Goal: Check status: Check status

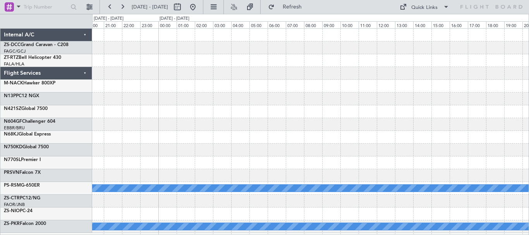
click at [45, 100] on div "- - FYWH 16:05 Z FACT 19:05 Z A/C Booked - - FLKK 14:20 Z FNLU 16:50 Z A/C Book…" at bounding box center [264, 124] width 529 height 221
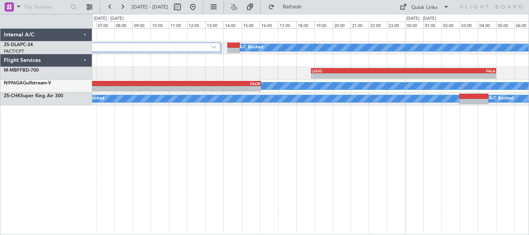
click at [344, 168] on div "3 Flight Legs A/C Booked A/C Booked - - LSGG 18:50 Z FALA 05:00 Z A/C Booked A/…" at bounding box center [310, 131] width 437 height 207
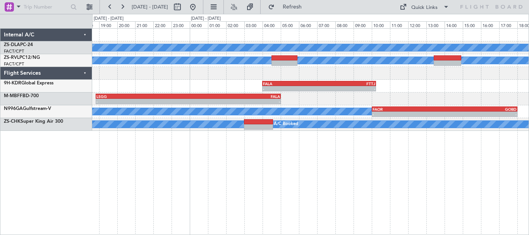
click at [232, 170] on div "A/C Booked 3 Flight Legs A/C Booked - - FALA 04:00 Z FTTJ 10:15 Z - - LSGG 18:5…" at bounding box center [310, 131] width 437 height 207
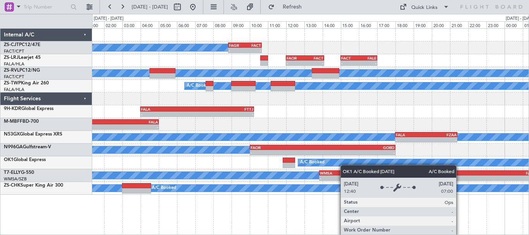
click at [344, 165] on div "A/C Booked - - FAGR 08:50 Z FACT 10:40 Z - - FAOR 12:00 Z FACT 14:05 Z - - FACT…" at bounding box center [310, 131] width 437 height 207
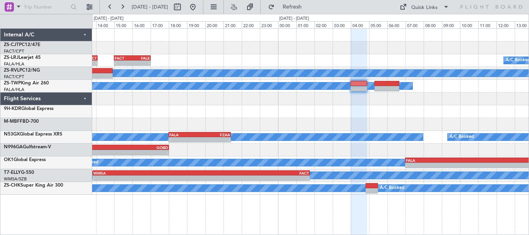
click at [164, 116] on div "- - FALA 04:00 Z FTTJ 10:15 Z" at bounding box center [310, 111] width 436 height 13
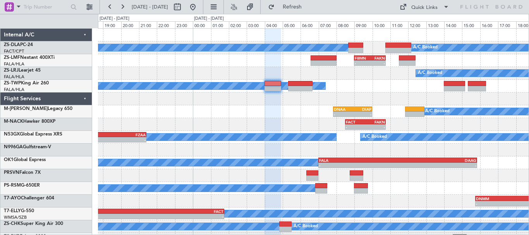
click at [414, 95] on div "A/C Booked A/C Booked - - FBMN 09:00 Z FAKN 10:45 Z A/C Booked FACT 15:00 Z FAL…" at bounding box center [313, 144] width 431 height 230
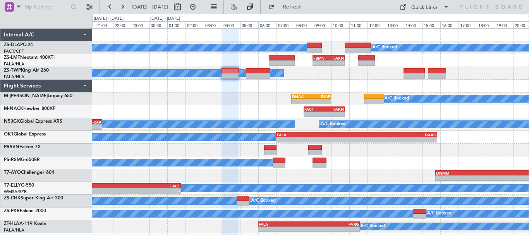
click at [382, 78] on div "A/C Booked A/C Booked - - FBMN 09:00 Z FAKN 10:45 Z A/C Booked A/C Booked A/C B…" at bounding box center [310, 131] width 436 height 204
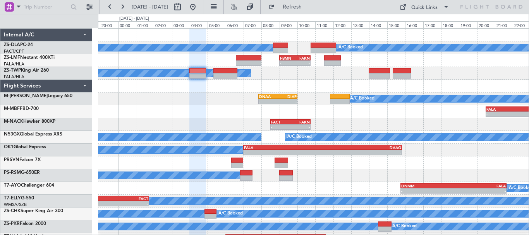
click at [417, 114] on div "- - FALA 20:30 Z LSZS 06:35 Z" at bounding box center [313, 111] width 431 height 13
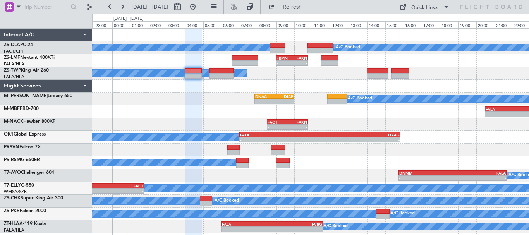
click at [427, 121] on div "- - FACT 08:30 Z FAKN 10:45 Z" at bounding box center [310, 124] width 436 height 13
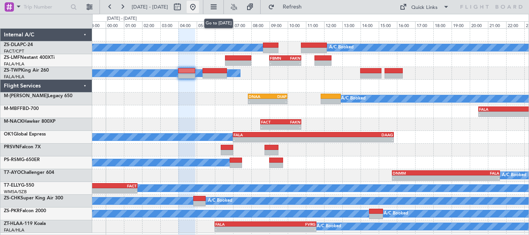
click at [199, 9] on button at bounding box center [193, 7] width 12 height 12
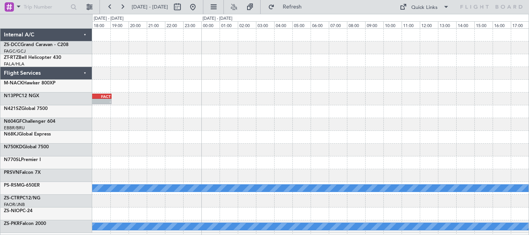
click at [44, 168] on div "- - FAOR 11:25 Z FACT 13:20 Z - - FYWH 16:05 Z FACT 19:05 Z - - FLKK 14:20 Z FN…" at bounding box center [264, 124] width 529 height 221
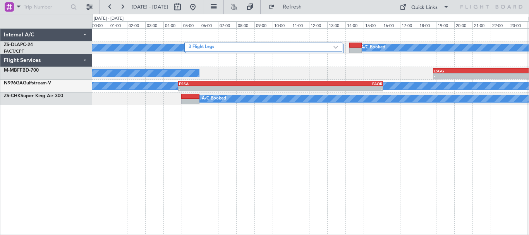
click at [433, 130] on div "3 Flight Legs A/C Booked A/C Booked A/C Booked - - LSGG 18:50 Z FALA 05:00 Z A/…" at bounding box center [310, 131] width 437 height 207
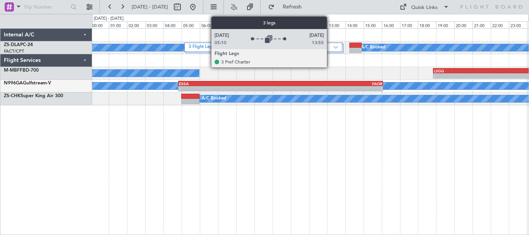
click at [330, 46] on label "3 Flight Legs" at bounding box center [261, 47] width 145 height 7
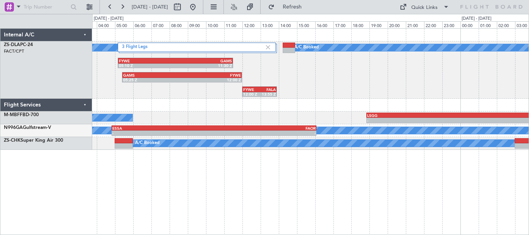
click at [421, 82] on div "3 Flight Legs A/C Booked A/C Booked FYWE 05:10 Z GAMS 11:30 Z GAMS 05:25 Z FYWE…" at bounding box center [310, 69] width 436 height 57
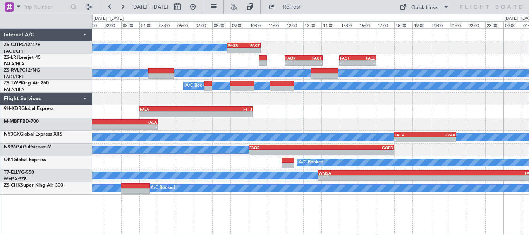
click at [400, 109] on div "A/C Booked - - FAGR 08:50 Z FACT 10:40 Z - - FAOR 12:00 Z FACT 14:05 Z - - FACT…" at bounding box center [310, 112] width 436 height 166
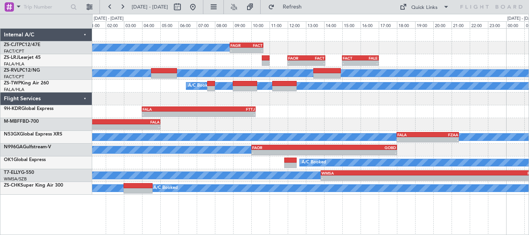
click at [443, 112] on div "A/C Booked - - FAGR 08:50 Z FACT 10:40 Z - - FAOR 12:00 Z FACT 14:05 Z - - FACT…" at bounding box center [310, 112] width 436 height 166
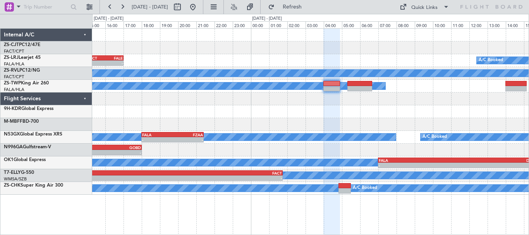
click at [140, 138] on div "FAGR 08:50 Z FACT 10:40 Z - - - - FACT 15:00 Z FALE 17:00 Z A/C Booked FAOR 12:…" at bounding box center [310, 112] width 436 height 166
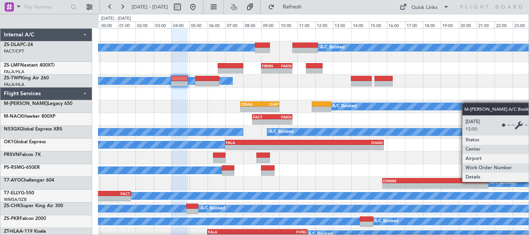
click at [444, 104] on div "A/C Booked A/C Booked - - FBMN 09:00 Z FAKN 10:45 Z A/C Booked A/C Booked A/C B…" at bounding box center [313, 135] width 431 height 212
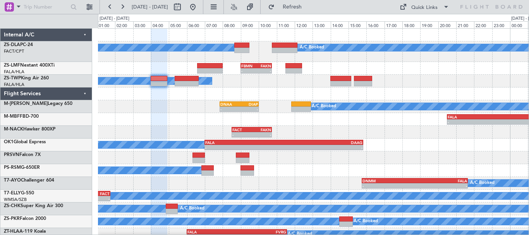
click at [166, 132] on div "- - FACT 08:30 Z FAKN 10:45 Z" at bounding box center [313, 132] width 431 height 13
click at [0, 101] on div "A/C Booked A/C Booked - - FBMN 09:00 Z FAKN 10:45 Z A/C Booked A/C Booked A/C B…" at bounding box center [264, 124] width 529 height 221
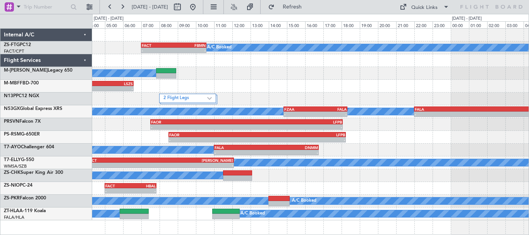
click at [134, 150] on div "A/C Booked - - FALA 11:00 Z DNMM 16:45 Z" at bounding box center [310, 150] width 436 height 13
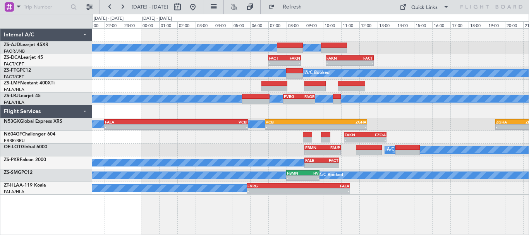
click at [398, 193] on div "A/C Booked A/C Booked A/C Booked - - FACT 07:00 Z FAKN 08:48 Z - - FAKN 10:10 Z…" at bounding box center [310, 131] width 437 height 207
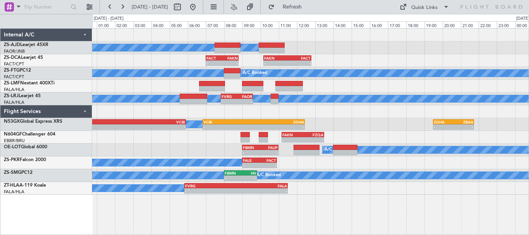
click at [381, 145] on div "A/C Booked A/C Booked A/C Booked - - FAKN 10:10 Z FACT 12:48 Z FACT 07:00 Z FAK…" at bounding box center [310, 112] width 436 height 166
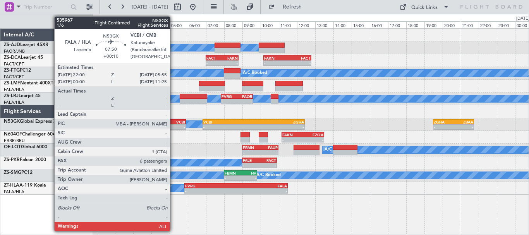
click at [173, 122] on div "VCBI" at bounding box center [149, 122] width 71 height 5
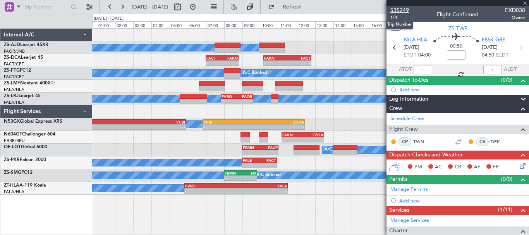
type input "+00:10"
type input "6"
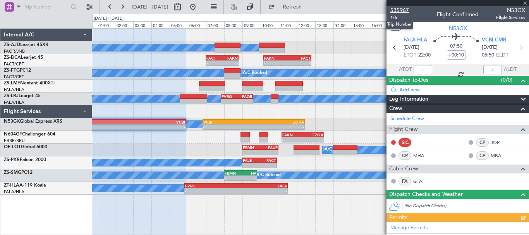
click at [400, 12] on span "535967" at bounding box center [399, 10] width 19 height 8
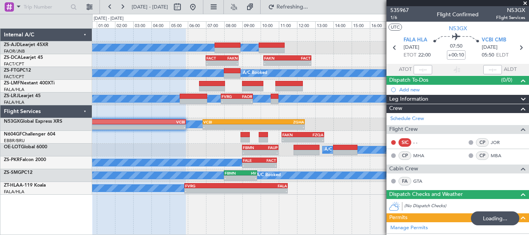
click at [525, 2] on span at bounding box center [525, 3] width 8 height 7
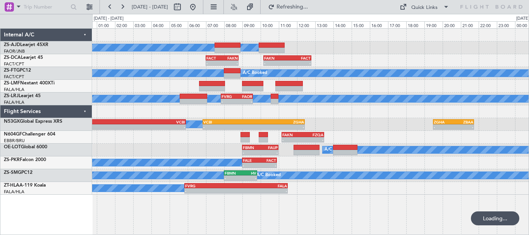
click at [174, 145] on div "A/C Booked A/C Booked A/C Booked - - FACT 07:00 Z FAKN 08:48 Z - - FAKN 10:10 Z…" at bounding box center [310, 112] width 436 height 166
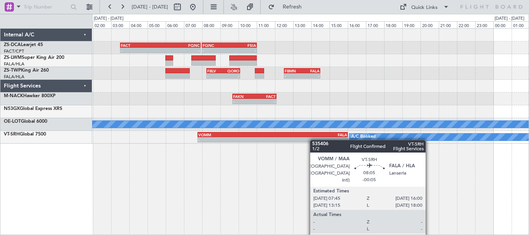
click at [309, 141] on div "- - FACT 03:30 Z FQNC 07:55 Z - - FQNC 08:00 Z FSIA 11:00 Z - - FSIA 05:50 Z FQ…" at bounding box center [310, 86] width 436 height 115
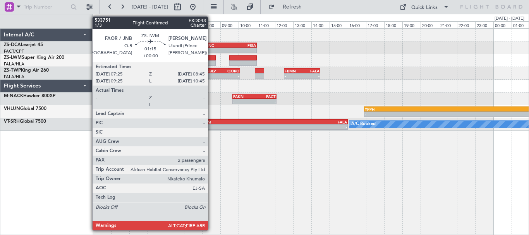
click at [211, 60] on div at bounding box center [203, 57] width 24 height 5
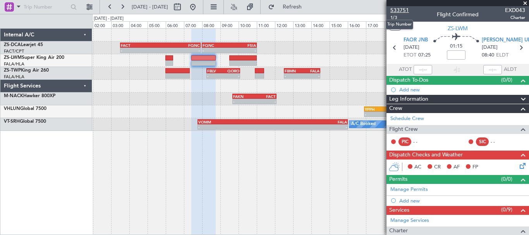
click at [400, 10] on span "533751" at bounding box center [399, 10] width 19 height 8
click at [353, 89] on div at bounding box center [310, 86] width 436 height 13
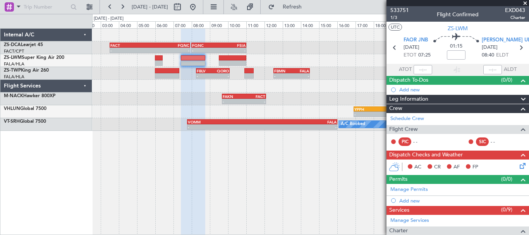
click at [21, 127] on div "- - FACT 03:30 Z FQNC 07:55 Z - - FQNC 08:00 Z FSIA 11:00 Z - - FSIA 05:50 Z FQ…" at bounding box center [264, 124] width 529 height 221
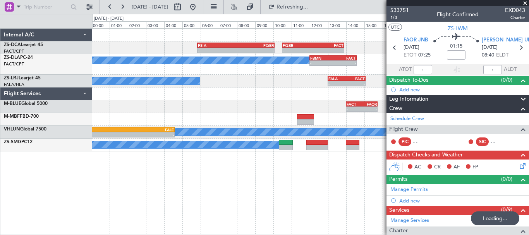
click at [241, 170] on div "- - FSIA 05:50 Z FQBR 10:05 Z - - FQBR 10:30 Z FACT 13:55 Z A/C Booked - - FBMN…" at bounding box center [310, 131] width 437 height 207
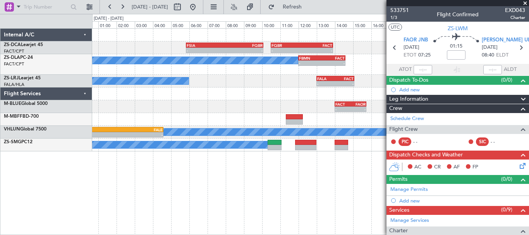
click at [230, 173] on div "- - FSIA 05:50 Z FQBR 10:05 Z - - FQBR 10:30 Z FACT 13:55 Z A/C Booked - - FBMN…" at bounding box center [310, 131] width 437 height 207
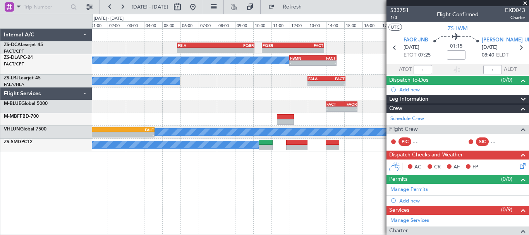
click at [295, 91] on div at bounding box center [310, 93] width 436 height 13
click at [23, 82] on div "- - FSIA 05:50 Z FQBR 10:05 Z - - FQBR 10:30 Z FACT 13:55 Z A/C Booked - - FBMN…" at bounding box center [264, 124] width 529 height 221
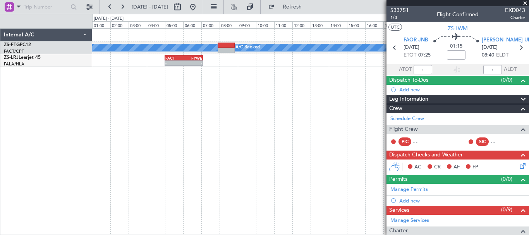
click at [215, 131] on div "A/C Booked A/C Booked FACT 05:00 Z FYWE 07:05 Z - -" at bounding box center [310, 131] width 437 height 207
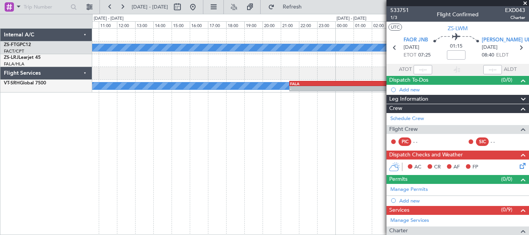
click at [146, 139] on div "A/C Booked A/C Booked FACT 05:00 Z FYWE 07:05 Z - - A/C Booked - - FALA 21:30 Z…" at bounding box center [310, 131] width 437 height 207
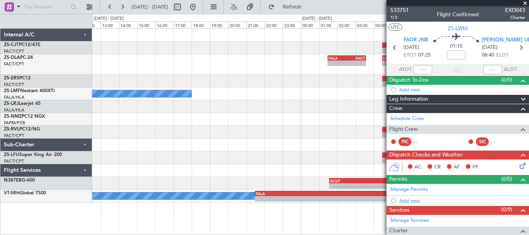
click at [182, 140] on div "- - FALA 01:30 Z FACT 03:35 Z - - FACT 04:30 Z FALA 06:30 Z A/C Booked A/C Book…" at bounding box center [310, 116] width 436 height 174
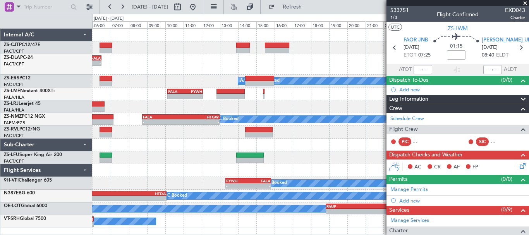
click at [165, 160] on div "- - FACT 04:30 Z FALA 06:30 Z - - FALA 01:30 Z FACT 03:35 Z A/C Booked A/C Book…" at bounding box center [310, 128] width 436 height 199
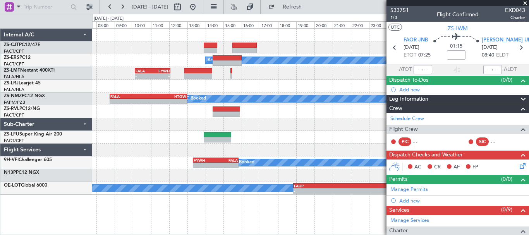
click at [308, 128] on div at bounding box center [310, 124] width 436 height 13
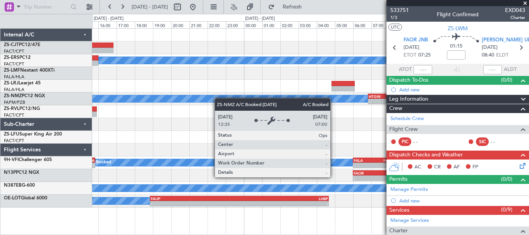
click at [74, 110] on div "A/C Booked A/C Booked A/C Booked A/C Booked FALA 10:08 Z FYWH 12:05 Z - - A/C B…" at bounding box center [264, 124] width 529 height 221
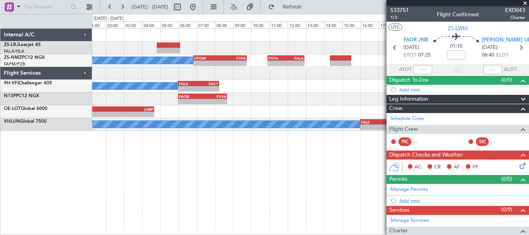
click at [233, 134] on div "A/C Booked - - HTGW 06:50 Z FVFA 09:45 Z - - FVFA 10:55 Z FALA 12:55 Z A/C Book…" at bounding box center [310, 131] width 437 height 207
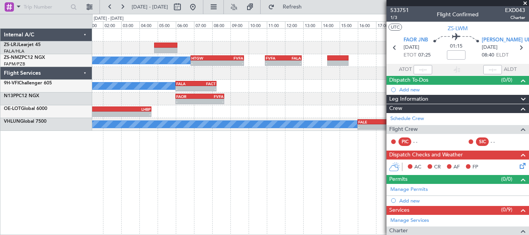
click at [322, 168] on div "A/C Booked - - HTGW 06:50 Z FVFA 09:45 Z - - FVFA 10:55 Z FALA 12:55 Z A/C Book…" at bounding box center [310, 131] width 437 height 207
click at [526, 3] on span at bounding box center [525, 3] width 8 height 7
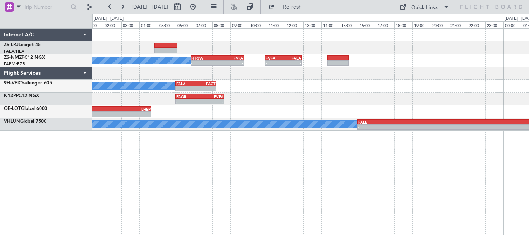
type input "0"
click at [132, 175] on div "A/C Booked - - HTGW 06:50 Z FVFA 09:45 Z - - FVFA 10:55 Z FALA 12:55 Z A/C Book…" at bounding box center [310, 131] width 437 height 207
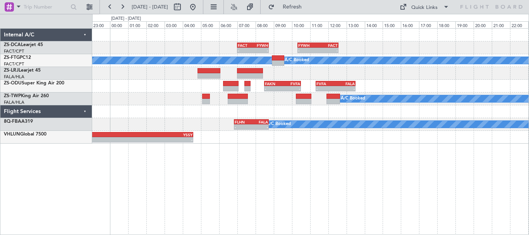
click at [347, 176] on div "- - FACT 07:00 Z FYWH 08:45 Z - - FYWH 10:20 Z FACT 12:35 Z A/C Booked A/C Book…" at bounding box center [310, 131] width 437 height 207
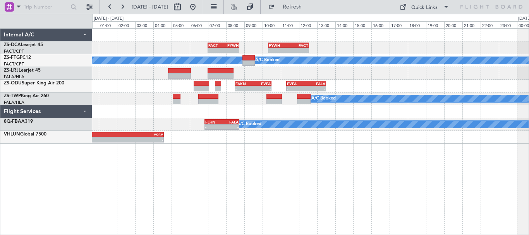
click at [269, 182] on div "- - FACT 07:00 Z FYWH 08:45 Z - - FYWH 10:20 Z FACT 12:35 Z A/C Booked A/C Book…" at bounding box center [310, 131] width 437 height 207
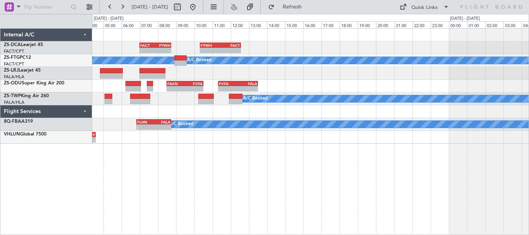
click at [357, 168] on div "- - FACT 07:00 Z FYWH 08:45 Z - - FYWH 10:20 Z FACT 12:35 Z A/C Booked A/C Book…" at bounding box center [310, 131] width 437 height 207
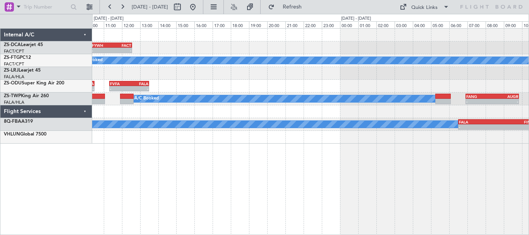
click at [240, 162] on div "- - FYWH 10:20 Z FACT 12:35 Z FACT 07:00 Z FYWH 08:45 Z - - A/C Booked A/C Book…" at bounding box center [310, 131] width 437 height 207
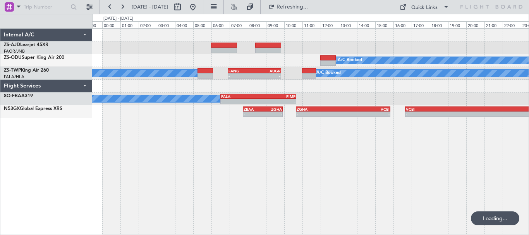
click at [303, 193] on div "A/C Booked A/C Booked FANG 06:55 Z AUGR 09:50 Z - - A/C Booked A/C Booked - - F…" at bounding box center [310, 131] width 437 height 207
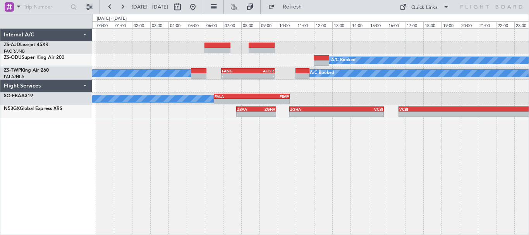
click at [354, 159] on div "A/C Booked A/C Booked A/C Booked - - FANG 06:55 Z AUGR 09:50 Z 2 Flight Legs A/…" at bounding box center [310, 131] width 437 height 207
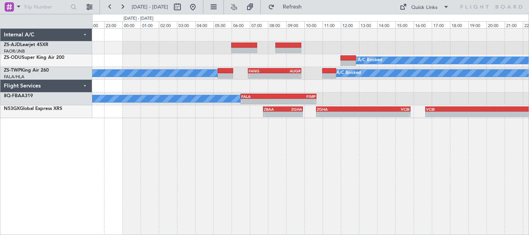
click at [528, 152] on div "A/C Booked A/C Booked A/C Booked - - FANG 06:55 Z AUGR 09:50 Z A/C Booked - - F…" at bounding box center [264, 124] width 529 height 221
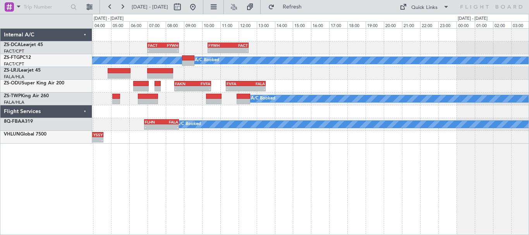
click at [225, 161] on div "- - FACT 07:00 Z FYWH 08:45 Z - - FYWH 10:20 Z FACT 12:35 Z A/C Booked A/C Book…" at bounding box center [310, 131] width 437 height 207
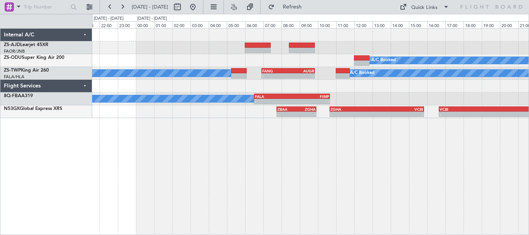
click at [257, 197] on div "A/C Booked A/C Booked - - FANG 06:55 Z AUGR 09:50 Z A/C Booked A/C Booked - - F…" at bounding box center [310, 131] width 437 height 207
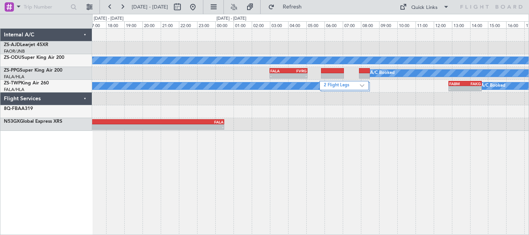
click at [249, 188] on div "A/C Booked - - FALA 03:00 Z FVRG 05:05 Z A/C Booked A/C Booked A/C Booked 2 Fli…" at bounding box center [264, 124] width 529 height 221
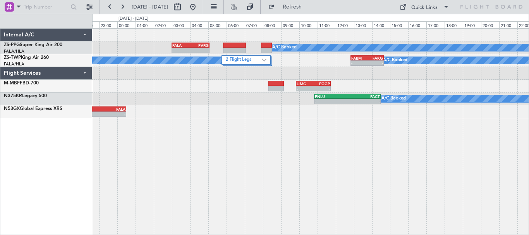
click at [395, 170] on div "- - FALA 03:00 Z FVRG 05:05 Z A/C Booked A/C Booked A/C Booked 2 Flight Legs - …" at bounding box center [310, 131] width 437 height 207
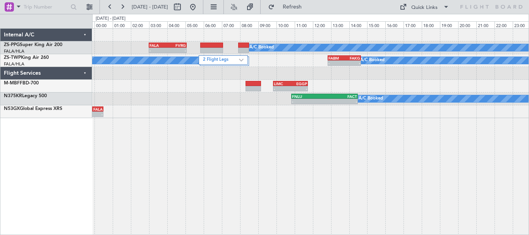
click at [200, 153] on div "- - FALA 03:00 Z FVRG 05:05 Z A/C Booked A/C Booked A/C Booked 2 Flight Legs - …" at bounding box center [310, 131] width 437 height 207
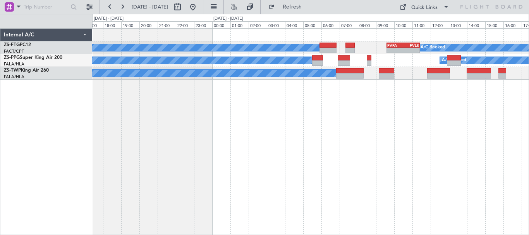
click at [273, 190] on div "A/C Booked A/C Booked - - FVFA 09:35 Z FVLS 11:25 Z A/C Booked A/C Booked A/C B…" at bounding box center [310, 131] width 437 height 207
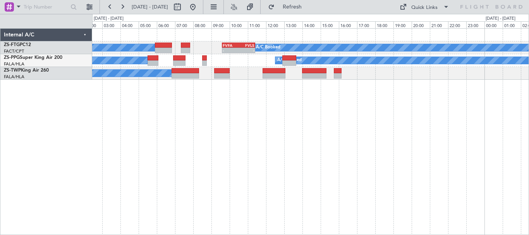
click at [175, 181] on div "A/C Booked A/C Booked - - FVFA 09:35 Z FVLS 11:25 Z A/C Booked A/C Booked A/C B…" at bounding box center [310, 131] width 437 height 207
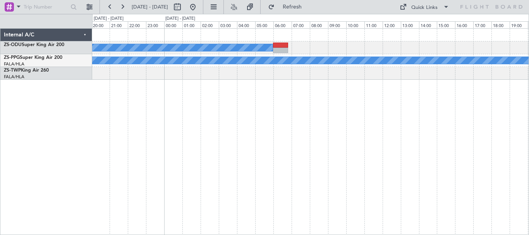
click at [262, 185] on div "A/C Booked A/C Booked" at bounding box center [310, 131] width 437 height 207
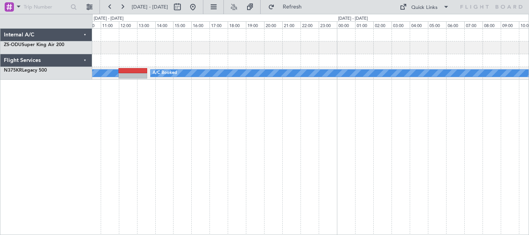
click at [182, 175] on div "A/C Booked A/C Booked A/C Booked" at bounding box center [310, 131] width 437 height 207
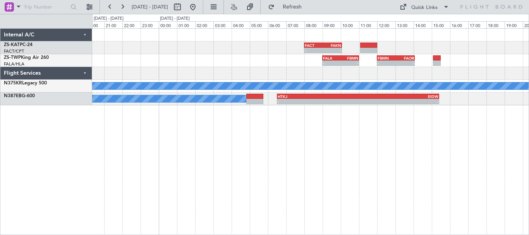
click at [326, 172] on div "- - FACT 08:00 Z FAKN 10:05 Z - - FALA 09:00 Z FBMN 11:00 Z - - FBMN 12:00 Z FA…" at bounding box center [264, 124] width 529 height 221
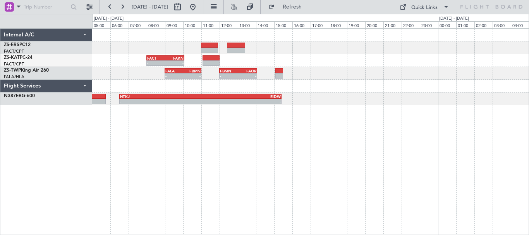
click at [240, 147] on div "- - FACT 08:00 Z FAKN 10:05 Z - - FALA 09:00 Z FBMN 11:00 Z - - FBMN 12:00 Z FA…" at bounding box center [310, 131] width 437 height 207
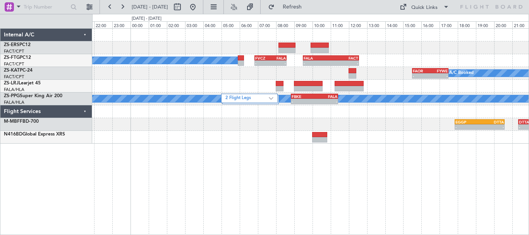
click at [209, 137] on div at bounding box center [310, 137] width 436 height 13
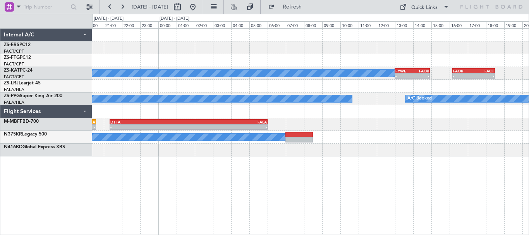
click at [296, 184] on div "A/C Booked - - FYWE 13:00 Z FAOR 14:55 Z - - FAOR 16:10 Z FACT 18:30 Z FAOR 15:…" at bounding box center [310, 131] width 437 height 207
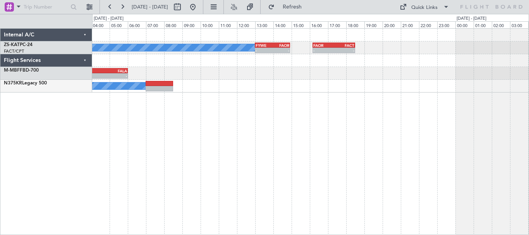
click at [337, 182] on div "A/C Booked - - FYWE 13:00 Z FAOR 14:55 Z - - FAOR 16:10 Z FACT 18:30 Z - - DTTA…" at bounding box center [310, 131] width 437 height 207
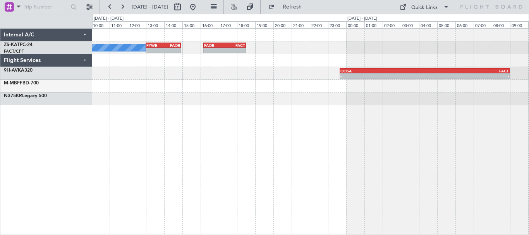
click at [390, 154] on div "A/C Booked - - FYWE 13:00 Z FAOR 14:55 Z - - FAOR 16:10 Z FACT 18:30 Z - - OOSA…" at bounding box center [310, 131] width 437 height 207
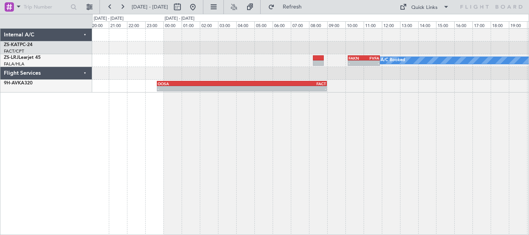
click at [293, 168] on div "- - FAOR 16:10 Z FACT 18:30 Z - - FYWE 13:00 Z FAOR 14:55 Z - - FAKN 10:10 Z FV…" at bounding box center [310, 131] width 437 height 207
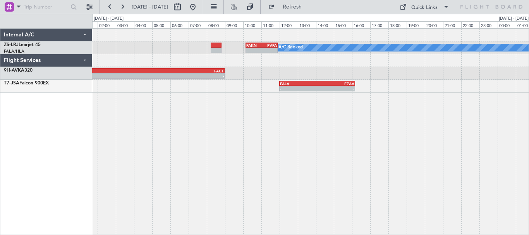
click at [123, 161] on div "- - FAKN 10:10 Z FVFA 11:55 Z A/C Booked - - OOSA 23:40 Z FACT 09:00 Z - - FALA…" at bounding box center [310, 131] width 437 height 207
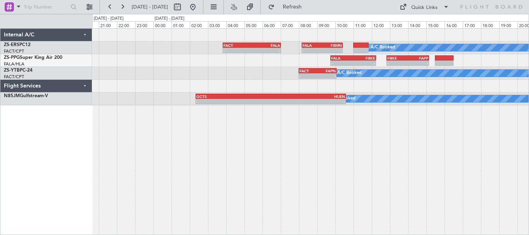
click at [348, 162] on div "A/C Booked - - FACT 03:50 Z FALA 07:00 Z - - FALA 08:10 Z FBMN 10:25 Z - - FALA…" at bounding box center [310, 131] width 437 height 207
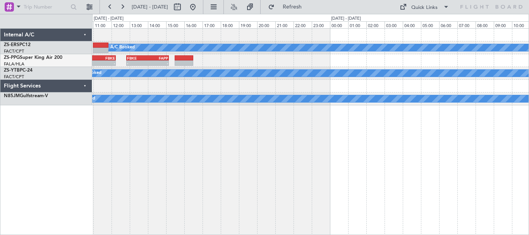
click at [137, 190] on div "A/C Booked FALA 08:10 Z FBMN 10:25 Z - - - - FACT 03:50 Z FALA 07:00 Z - - FALA…" at bounding box center [310, 131] width 437 height 207
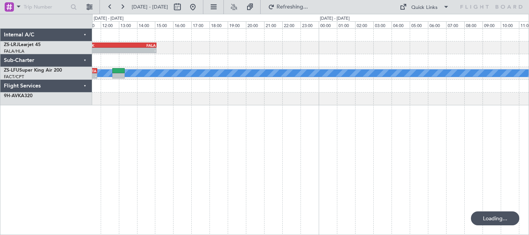
click at [201, 169] on div "- - HKJK 11:05 Z FALA 15:05 Z FVFA 06:50 Z HKJK 10:00 Z - - A/C Booked A/C Book…" at bounding box center [310, 131] width 437 height 207
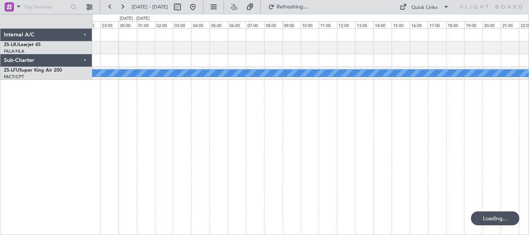
click at [223, 178] on div "A/C Booked" at bounding box center [310, 131] width 437 height 207
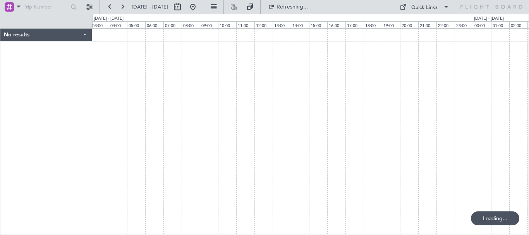
click at [218, 182] on div at bounding box center [310, 131] width 437 height 207
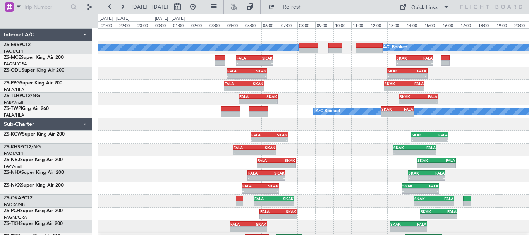
click at [328, 222] on div "A/C Booked A/C Booked - - SKAK 13:30 Z FALA 15:35 Z FALA 04:35 Z SKAK 06:40 Z -…" at bounding box center [313, 137] width 431 height 217
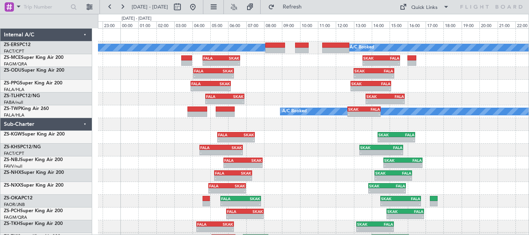
click at [315, 164] on div "- - SKAK 14:40 Z FALA 16:50 Z FALA 05:45 Z SKAK 07:55 Z - -" at bounding box center [313, 162] width 431 height 13
click at [199, 9] on button at bounding box center [193, 7] width 12 height 12
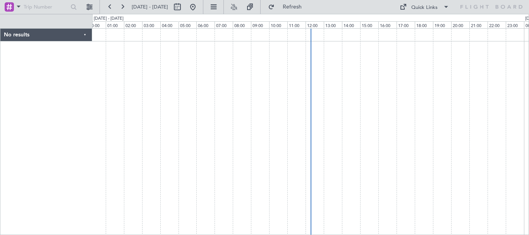
click at [377, 78] on div at bounding box center [310, 131] width 437 height 207
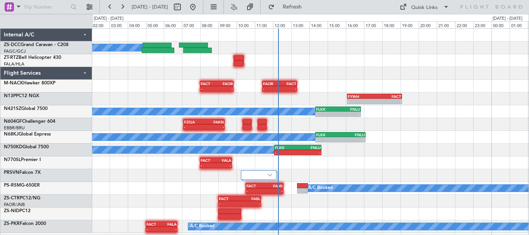
click at [410, 91] on div "A/C Booked - - FACT 08:00 Z FAOR 09:50 Z - - FAOR 11:25 Z FACT 13:20 Z - - FYWH…" at bounding box center [310, 131] width 436 height 204
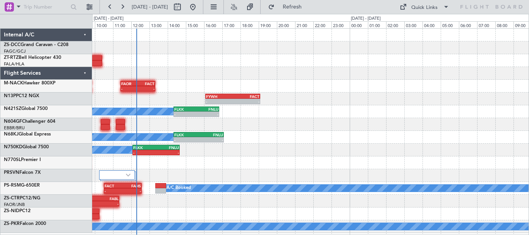
click at [201, 115] on div "A/C Booked - - FLKK 14:20 Z FNLU 16:50 Z" at bounding box center [310, 111] width 436 height 13
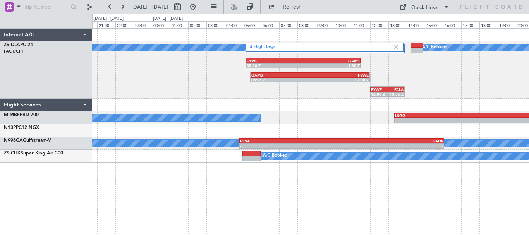
click at [359, 137] on div "3 Flight Legs A/C Booked A/C Booked FYWE 05:10 Z GAMS 11:30 Z GAMS 05:25 Z FYWE…" at bounding box center [310, 96] width 436 height 134
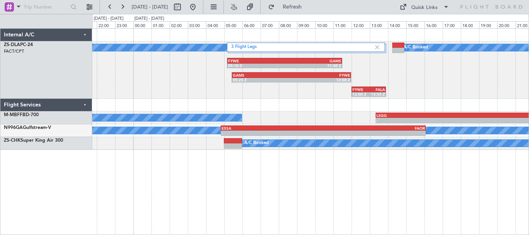
click at [436, 203] on div "3 Flight Legs A/C Booked A/C Booked FYWE 05:10 Z GAMS 11:30 Z GAMS 05:25 Z FYWE…" at bounding box center [310, 131] width 437 height 207
click at [434, 202] on div "3 Flight Legs A/C Booked A/C Booked FYWE 05:10 Z GAMS 11:30 Z GAMS 05:25 Z FYWE…" at bounding box center [310, 131] width 437 height 207
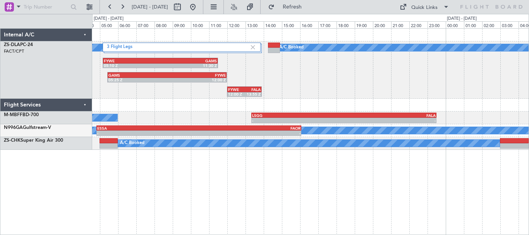
click at [139, 130] on div "3 Flight Legs A/C Booked A/C Booked FYWE 05:10 Z GAMS 11:30 Z GAMS 05:25 Z FYWE…" at bounding box center [310, 89] width 436 height 121
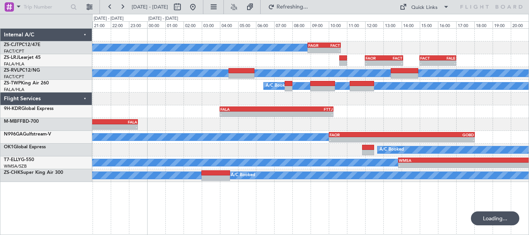
click at [390, 201] on div "A/C Booked - - FAGR 08:50 Z FACT 10:40 Z - - FAOR 12:00 Z FACT 14:05 Z - - FACT…" at bounding box center [310, 131] width 437 height 207
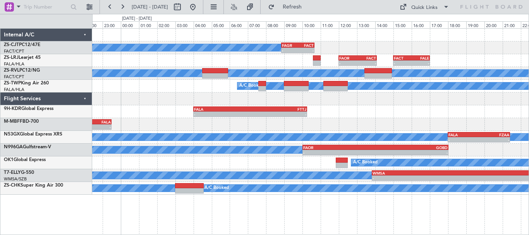
click at [434, 112] on div "- - FALA 04:00 Z FTTJ 10:15 Z" at bounding box center [310, 111] width 436 height 13
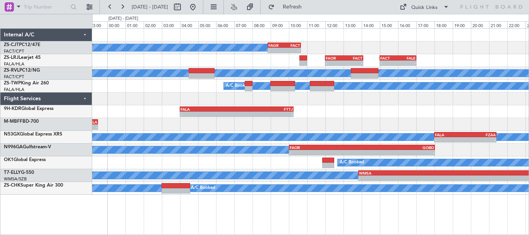
click at [420, 112] on div "- - FALA 04:00 Z FTTJ 10:15 Z" at bounding box center [310, 111] width 436 height 13
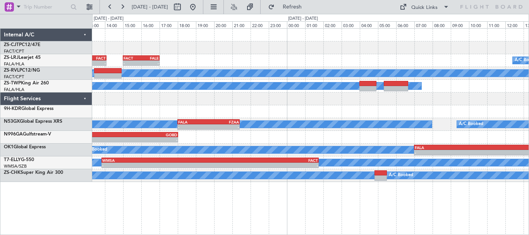
click at [164, 110] on div "FAGR 08:50 Z FACT 10:40 Z - - A/C Booked - - FAOR 12:00 Z FACT 14:05 Z - - FACT…" at bounding box center [310, 105] width 436 height 153
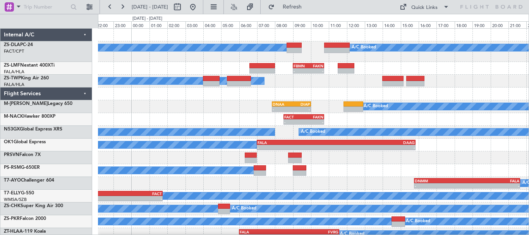
click at [463, 99] on div "A/C Booked A/C Booked - - FBMN 09:00 Z FAKN 10:45 Z A/C Booked A/C Booked A/C B…" at bounding box center [313, 135] width 431 height 212
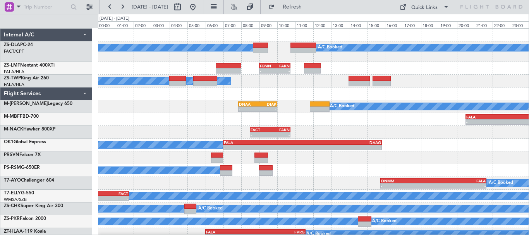
click at [447, 93] on div "A/C Booked A/C Booked - - FBMN 09:00 Z FAKN 10:45 Z A/C Booked A/C Booked A/C B…" at bounding box center [313, 135] width 431 height 212
click at [74, 93] on div "A/C Booked A/C Booked - - FBMN 09:00 Z FAKN 10:45 Z A/C Booked A/C Booked A/C B…" at bounding box center [264, 124] width 529 height 221
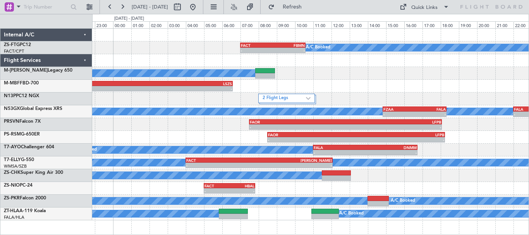
click at [460, 103] on div "A/C Booked - - FACT 07:00 Z FBMN 10:35 Z A/C Booked - - FALA 20:30 Z LSZS 06:35…" at bounding box center [310, 125] width 436 height 192
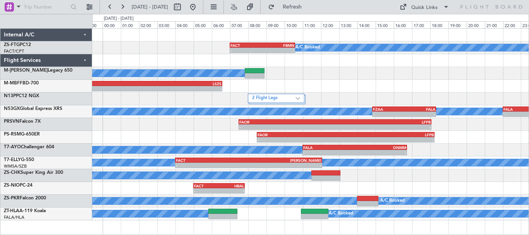
click at [491, 75] on div "A/C Booked" at bounding box center [310, 73] width 436 height 13
click at [139, 103] on div "A/C Booked - - FACT 07:00 Z FBMN 10:35 Z A/C Booked - - FALA 20:30 Z LSZS 06:35…" at bounding box center [310, 125] width 436 height 192
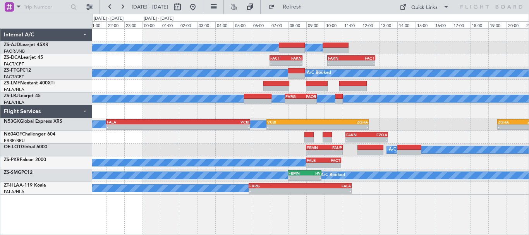
click at [435, 132] on div "A/C Booked A/C Booked A/C Booked - - FACT 07:00 Z FAKN 08:48 Z - - FAKN 10:10 Z…" at bounding box center [310, 112] width 436 height 166
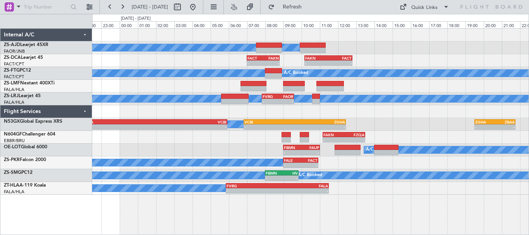
click at [410, 121] on div "A/C Booked A/C Booked A/C Booked - - FACT 07:00 Z FAKN 08:48 Z - - FAKN 10:10 Z…" at bounding box center [310, 112] width 436 height 166
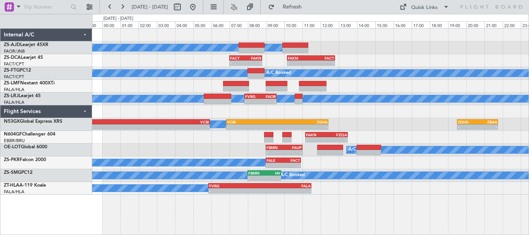
click at [449, 134] on div "A/C Booked A/C Booked A/C Booked - - FACT 07:00 Z FAKN 08:48 Z - - FAKN 10:10 Z…" at bounding box center [310, 112] width 436 height 166
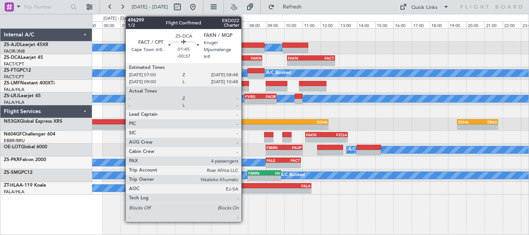
click at [245, 58] on div "FACT" at bounding box center [238, 58] width 16 height 5
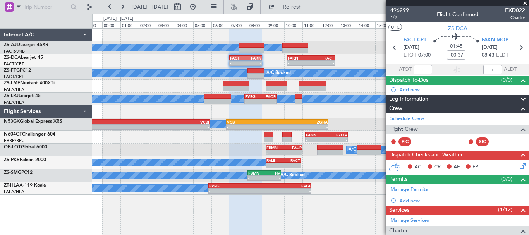
click at [525, 4] on span at bounding box center [525, 3] width 8 height 7
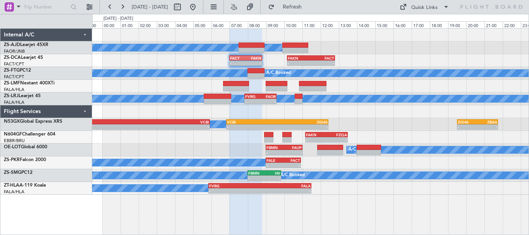
type input "0"
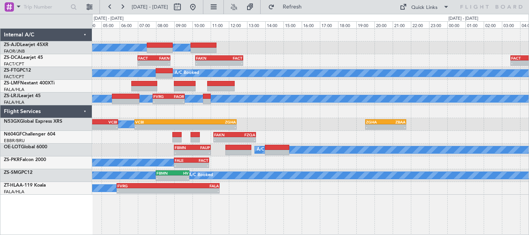
click at [105, 88] on div "A/C Booked A/C Booked A/C Booked - - FACT 07:00 Z FAKN 08:48 Z - - FAKN 10:10 Z…" at bounding box center [310, 112] width 436 height 166
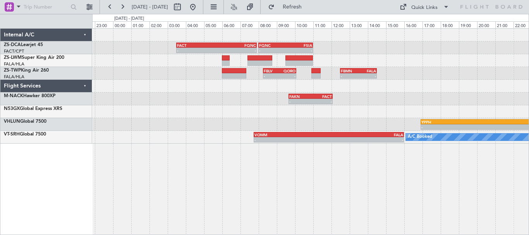
click at [295, 130] on div "- - YPPH 16:55 Z FALE 04:35 Z A/C Booked" at bounding box center [310, 124] width 436 height 13
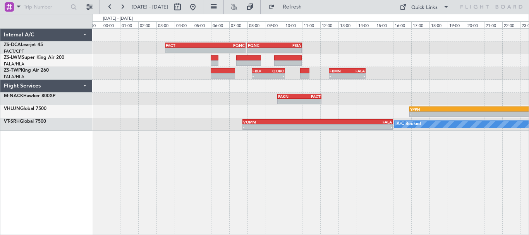
click at [321, 151] on div "FACT 03:30 Z FQNC 07:55 Z - - - - FQNC 08:00 Z FSIA 11:00 Z - - FBLV 08:15 Z QO…" at bounding box center [310, 131] width 437 height 207
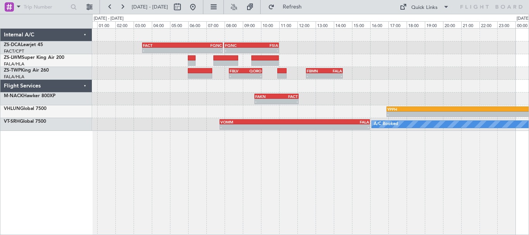
click at [372, 158] on div "FACT 03:30 Z FQNC 07:55 Z - - - - FQNC 08:00 Z FSIA 11:00 Z - - FSIA 05:50 Z FQ…" at bounding box center [310, 131] width 437 height 207
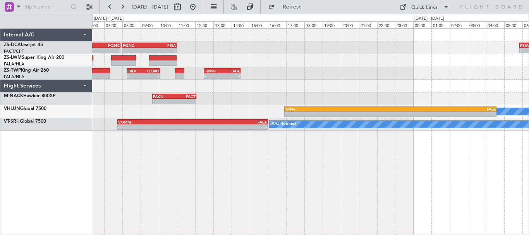
click at [257, 200] on div "FACT 03:30 Z FQNC 07:55 Z - - - - FQNC 08:00 Z FSIA 11:00 Z - - FSIA 05:50 Z FQ…" at bounding box center [310, 131] width 437 height 207
click at [199, 6] on button at bounding box center [193, 7] width 12 height 12
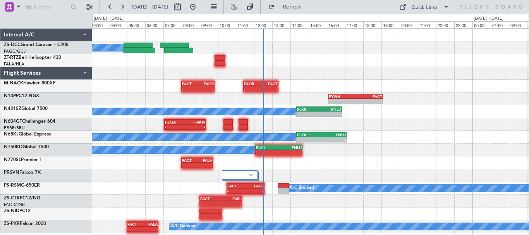
click at [463, 180] on div at bounding box center [310, 175] width 436 height 13
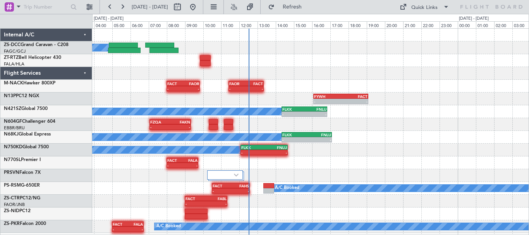
click at [377, 130] on div "FZQA 07:05 Z FAKN 09:20 Z - -" at bounding box center [310, 124] width 436 height 13
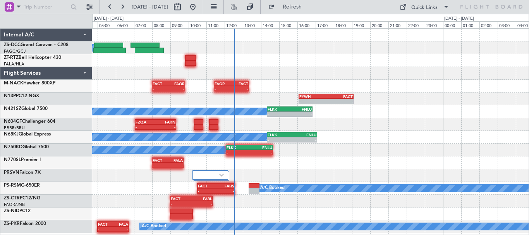
click at [356, 200] on div "- - FACT 09:00 Z FABL 11:20 Z" at bounding box center [310, 201] width 436 height 13
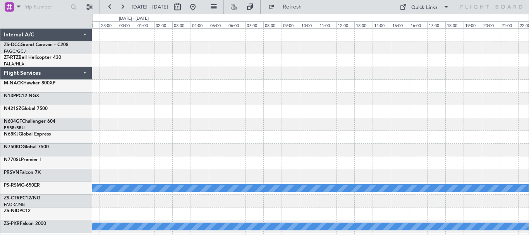
click at [34, 161] on div "- - FYWH 16:05 Z FACT 19:05 Z - - FLKK 14:20 Z FNLU 16:50 Z - - FLKK 14:20 Z FN…" at bounding box center [264, 124] width 529 height 221
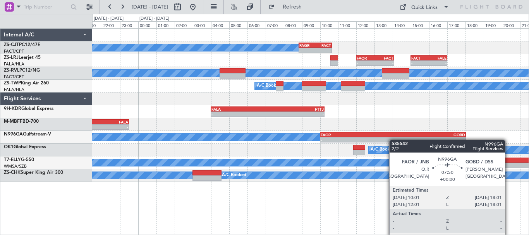
click at [387, 141] on div "A/C Booked - - FAGR 08:50 Z FACT 10:40 Z - - FAOR 12:00 Z FACT 14:05 Z - - FACT…" at bounding box center [310, 105] width 436 height 153
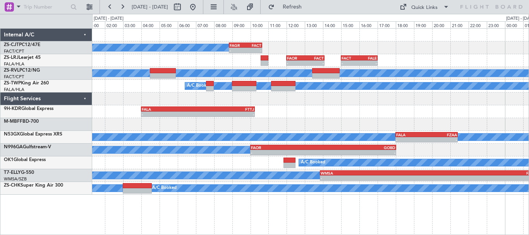
click at [437, 125] on div "A/C Booked - - FAGR 08:50 Z FACT 10:40 Z - - FAOR 12:00 Z FACT 14:05 Z - - FACT…" at bounding box center [310, 112] width 436 height 166
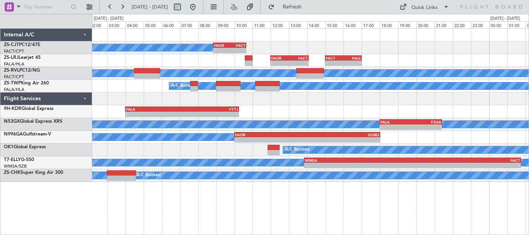
click at [304, 119] on div "A/C Booked - - FAGR 08:50 Z FACT 10:40 Z - - FAOR 12:00 Z FACT 14:05 Z - - FACT…" at bounding box center [310, 105] width 436 height 153
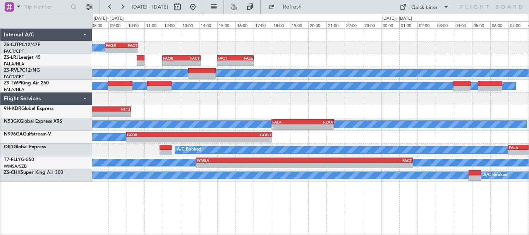
click at [216, 113] on div "A/C Booked - - FAGR 08:50 Z FACT 10:40 Z - - FAOR 12:00 Z FACT 14:05 Z - - FACT…" at bounding box center [310, 105] width 436 height 153
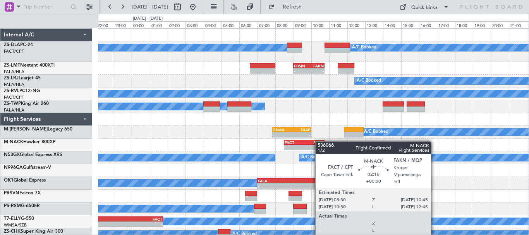
click at [319, 141] on div "A/C Booked A/C Booked - - FBMN 09:00 Z FAKN 10:45 Z A/C Booked FACT 15:00 Z FAL…" at bounding box center [313, 141] width 431 height 225
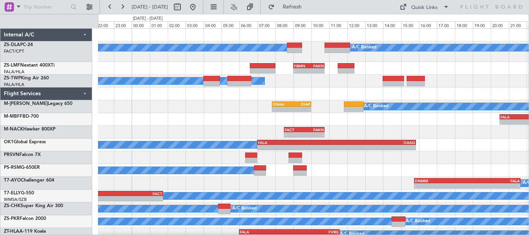
click at [156, 105] on div "A/C Booked A/C Booked - - FBMN 09:00 Z FAKN 10:45 Z A/C Booked A/C Booked A/C B…" at bounding box center [313, 135] width 431 height 212
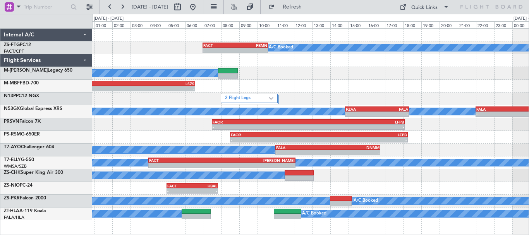
click at [310, 85] on div "A/C Booked - - FACT 07:00 Z FBMN 10:35 Z A/C Booked - - FALA 20:30 Z LSZS 06:35…" at bounding box center [310, 125] width 436 height 192
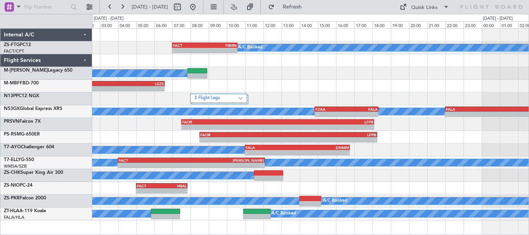
click at [400, 71] on div "A/C Booked" at bounding box center [310, 73] width 436 height 13
click at [171, 116] on div "A/C Booked - - FACT 07:00 Z FBMN 10:35 Z A/C Booked - - FALA 20:30 Z LSZS 06:35…" at bounding box center [310, 125] width 436 height 192
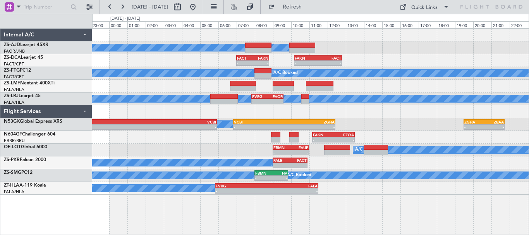
click at [417, 110] on div at bounding box center [310, 111] width 436 height 13
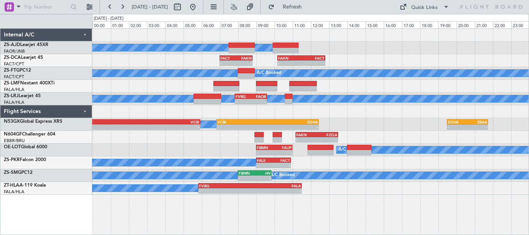
click at [350, 124] on div "A/C Booked A/C Booked A/C Booked - - FACT 07:00 Z FAKN 08:48 Z - - FAKN 10:10 Z…" at bounding box center [310, 112] width 436 height 166
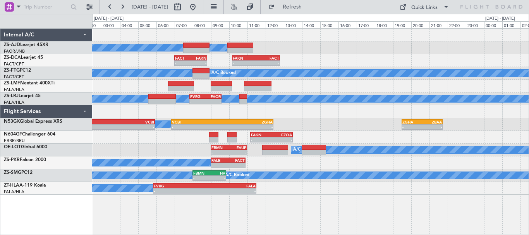
click at [356, 207] on div "A/C Booked A/C Booked A/C Booked - - FACT 07:00 Z FAKN 08:48 Z - - FAKN 10:10 Z…" at bounding box center [310, 131] width 437 height 207
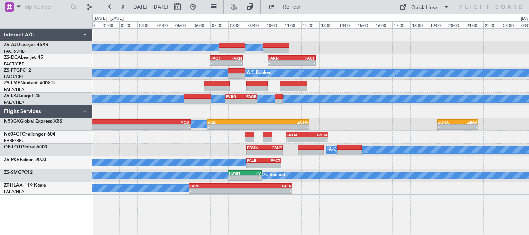
click at [398, 180] on div "A/C Booked A/C Booked A/C Booked - - FACT 07:00 Z FAKN 08:48 Z - - FAKN 10:10 Z…" at bounding box center [310, 131] width 437 height 207
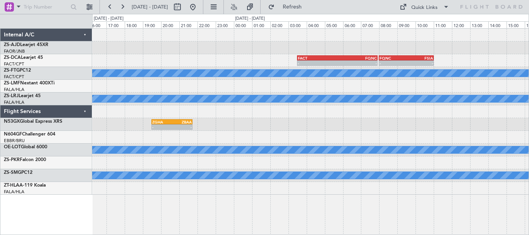
click at [106, 79] on div "FACT 03:30 Z FQNC 07:55 Z - - - - FQNC 08:00 Z FSIA 11:00 Z FAKN 10:10 Z FACT 1…" at bounding box center [310, 112] width 436 height 166
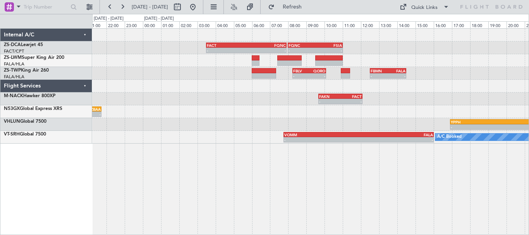
click at [393, 205] on div "FACT 03:30 Z FQNC 07:55 Z - - - - FQNC 08:00 Z FSIA 11:00 Z - - FBLV 08:15 Z QO…" at bounding box center [310, 131] width 437 height 207
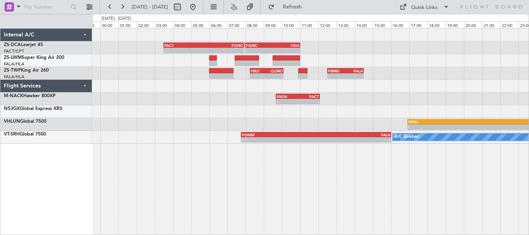
click at [386, 110] on div "FACT 03:30 Z FQNC 07:55 Z - - - - FQNC 08:00 Z FSIA 11:00 Z - - FBLV 08:15 Z QO…" at bounding box center [310, 86] width 436 height 115
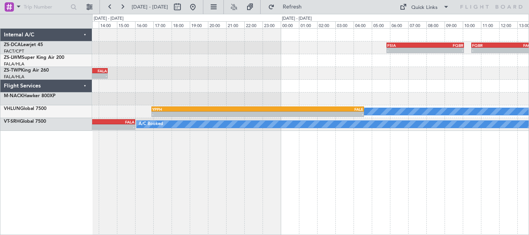
click at [220, 92] on div "- - FSIA 05:50 Z FQBR 10:05 Z - - FQBR 10:30 Z FACT 13:55 Z FQNC 08:00 Z FSIA 1…" at bounding box center [310, 80] width 436 height 102
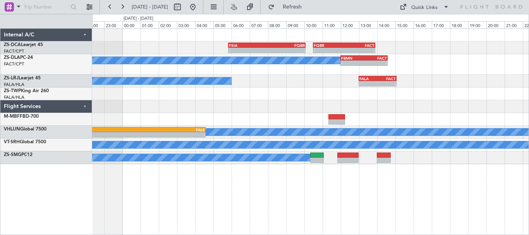
click at [318, 190] on div "- - FSIA 05:50 Z FQBR 10:05 Z - - FQBR 10:30 Z FACT 13:55 Z A/C Booked - - FBMN…" at bounding box center [310, 131] width 437 height 207
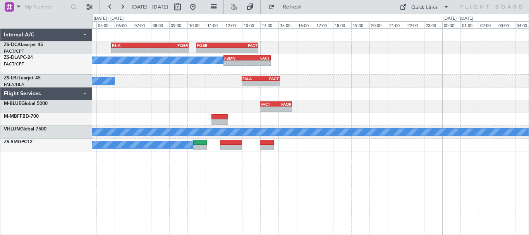
click at [358, 183] on div "- - FSIA 05:50 Z FQBR 10:05 Z - - FQBR 10:30 Z FACT 13:55 Z A/C Booked - - FBMN…" at bounding box center [310, 131] width 437 height 207
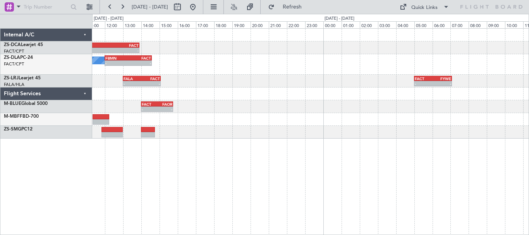
click at [90, 144] on div "- - FQBR 10:30 Z FACT 13:55 Z FSIA 05:50 Z FQBR 10:05 Z - - A/C Booked - - FBMN…" at bounding box center [264, 124] width 529 height 221
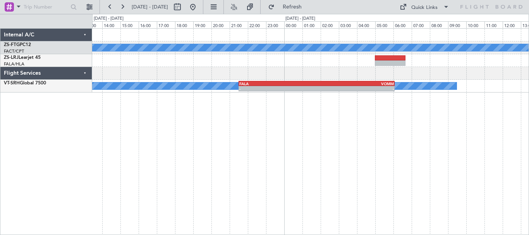
click at [198, 158] on div "A/C Booked A/C Booked A/C Booked - - FALA 21:30 Z VOMM 06:05 Z" at bounding box center [310, 131] width 437 height 207
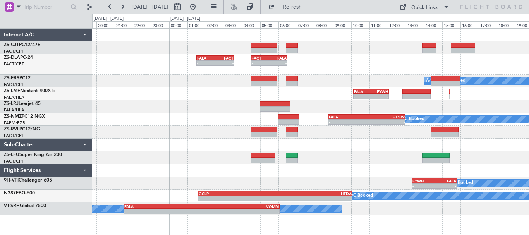
click at [327, 138] on div at bounding box center [310, 132] width 436 height 13
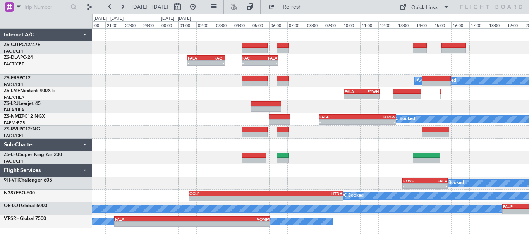
click at [334, 158] on div at bounding box center [310, 157] width 436 height 13
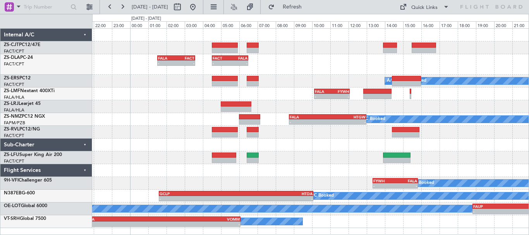
click at [201, 112] on div "- - FALA 01:30 Z FACT 03:35 Z - - FACT 04:30 Z FALA 06:30 Z A/C Booked A/C Book…" at bounding box center [310, 128] width 436 height 199
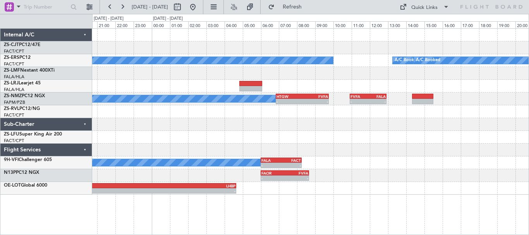
click at [343, 166] on div "A/C Booked A/C Booked A/C Booked A/C Booked A/C Booked - - HTGW 06:50 Z FVFA 09…" at bounding box center [310, 112] width 436 height 166
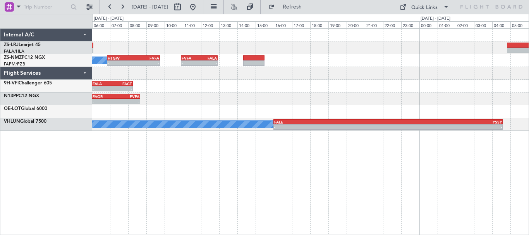
click at [214, 109] on div "A/C Booked - - HTGW 06:50 Z FVFA 09:45 Z - - FVFA 10:55 Z FALA 12:55 Z - - FALA…" at bounding box center [310, 80] width 436 height 102
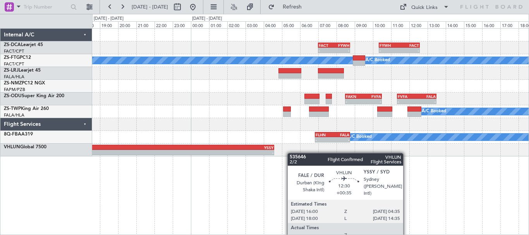
click at [259, 155] on div "- - FACT 07:00 Z FYWH 08:45 Z - - FYWH 10:20 Z FACT 12:35 Z A/C Booked A/C Book…" at bounding box center [310, 93] width 436 height 128
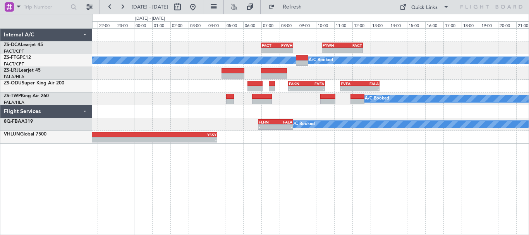
click at [438, 144] on div "- - FACT 07:00 Z FYWH 08:45 Z - - FYWH 10:20 Z FACT 12:35 Z A/C Booked A/C Book…" at bounding box center [310, 131] width 437 height 207
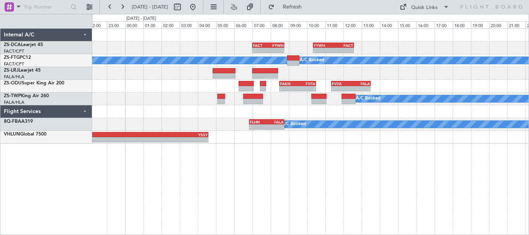
click at [400, 138] on div "- - FALE 16:00 Z YSSY 04:35 Z" at bounding box center [310, 137] width 436 height 13
click at [267, 179] on div "- - FACT 07:00 Z FYWH 08:45 Z - - FYWH 10:20 Z FACT 12:35 Z A/C Booked A/C Book…" at bounding box center [310, 131] width 437 height 207
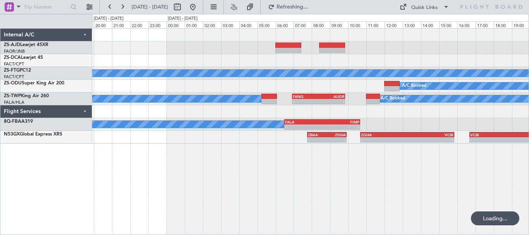
click at [290, 175] on div "A/C Booked A/C Booked A/C Booked - - FANG 06:55 Z AUGR 09:50 Z A/C Booked A/C B…" at bounding box center [310, 131] width 437 height 207
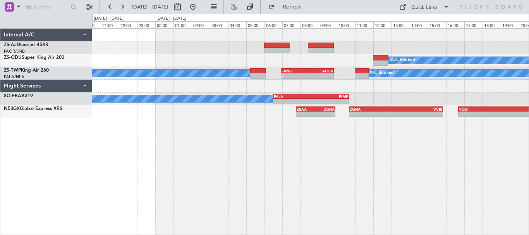
click at [422, 163] on div "A/C Booked A/C Booked A/C Booked - - FANG 06:55 Z AUGR 09:50 Z A/C Booked - - F…" at bounding box center [310, 131] width 437 height 207
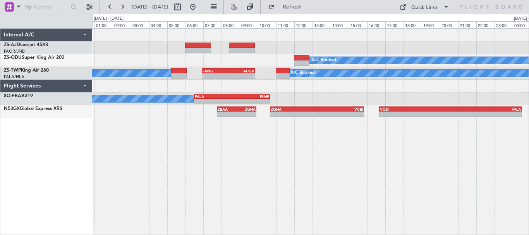
click at [379, 176] on div "A/C Booked A/C Booked A/C Booked - - FANG 06:55 Z AUGR 09:50 Z 2 Flight Legs A/…" at bounding box center [310, 131] width 437 height 207
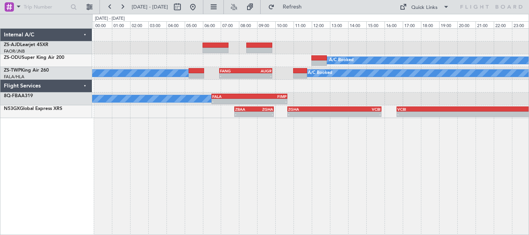
click at [280, 186] on div "A/C Booked A/C Booked A/C Booked - - FANG 06:55 Z AUGR 09:50 Z 2 Flight Legs A/…" at bounding box center [310, 131] width 437 height 207
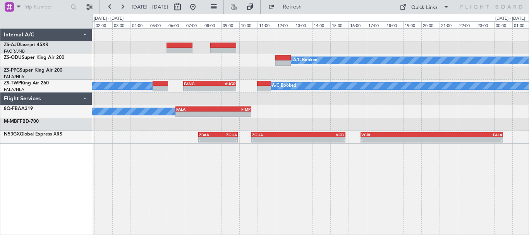
click at [466, 160] on div "A/C Booked FALA 03:00 Z FVRG 05:05 Z - - A/C Booked - - FANG 06:55 Z AUGR 09:50…" at bounding box center [310, 131] width 437 height 207
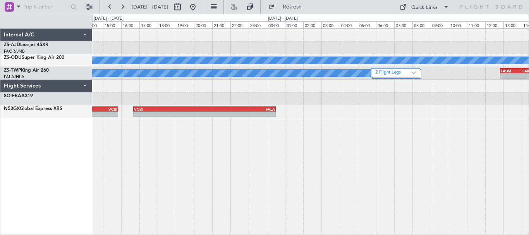
click at [260, 176] on div "A/C Booked A/C Booked 2 Flight Legs FABM 12:50 Z FAKG 14:40 Z - - A/C Booked FA…" at bounding box center [310, 131] width 437 height 207
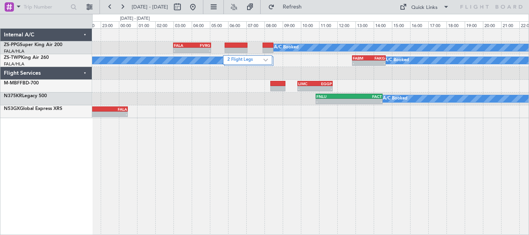
click at [359, 190] on div "A/C Booked A/C Booked - - FALA 03:00 Z FVRG 05:05 Z A/C Booked 2 Flight Legs FA…" at bounding box center [310, 131] width 437 height 207
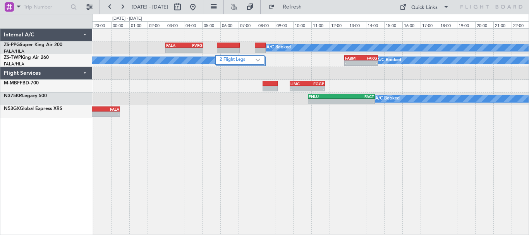
click at [425, 170] on div "A/C Booked A/C Booked - - FALA 03:00 Z FVRG 05:05 Z A/C Booked 2 Flight Legs FA…" at bounding box center [310, 131] width 437 height 207
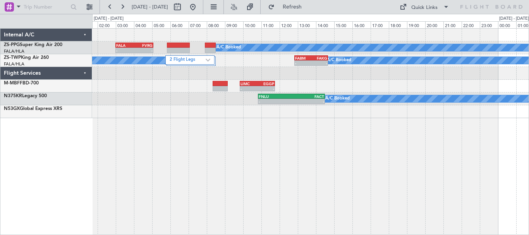
click at [223, 168] on div "A/C Booked A/C Booked - - FALA 03:00 Z FVRG 05:05 Z A/C Booked 2 Flight Legs FA…" at bounding box center [310, 131] width 437 height 207
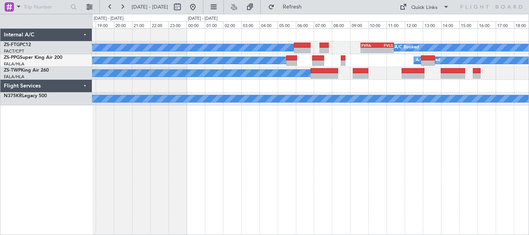
click at [349, 156] on div "A/C Booked A/C Booked - - FVFA 09:35 Z FVLS 11:25 Z A/C Booked A/C Booked A/C B…" at bounding box center [310, 131] width 437 height 207
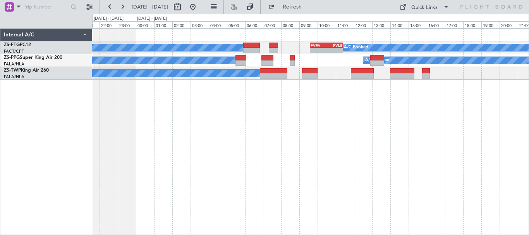
click at [398, 142] on div "A/C Booked A/C Booked - - FVFA 09:35 Z FVLS 11:25 Z A/C Booked A/C Booked A/C B…" at bounding box center [310, 131] width 437 height 207
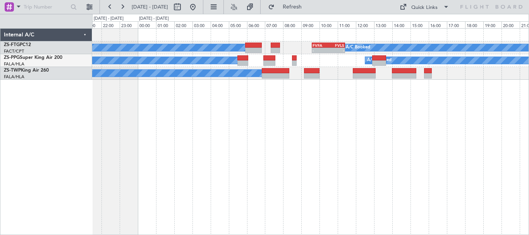
click at [405, 148] on div "A/C Booked A/C Booked - - FVFA 09:35 Z FVLS 11:25 Z A/C Booked A/C Booked A/C B…" at bounding box center [310, 131] width 437 height 207
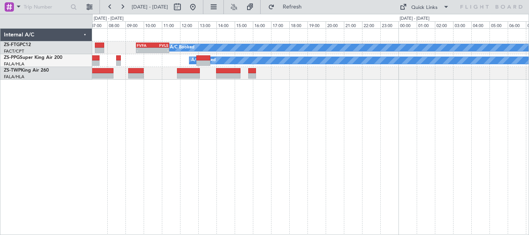
click at [186, 135] on div "A/C Booked - - FVFA 09:35 Z FVLS 11:25 Z A/C Booked A/C Booked A/C Booked A/C B…" at bounding box center [310, 131] width 437 height 207
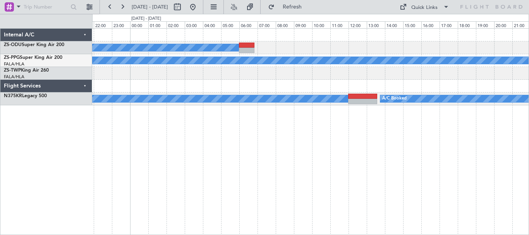
click at [284, 180] on div "A/C Booked A/C Booked A/C Booked A/C Booked" at bounding box center [310, 131] width 437 height 207
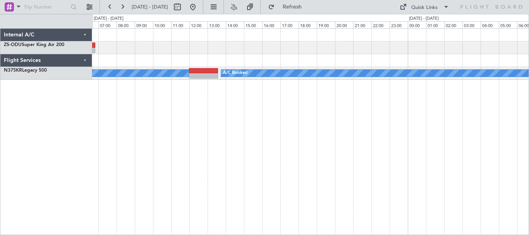
click at [329, 199] on div "A/C Booked A/C Booked A/C Booked" at bounding box center [310, 131] width 437 height 207
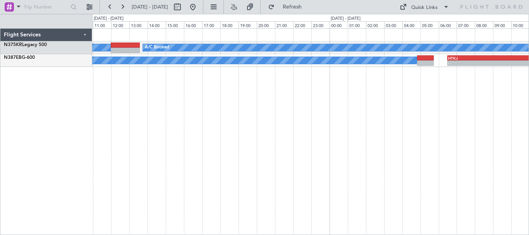
click at [285, 125] on div "A/C Booked A/C Booked A/C Booked - - HTKJ 06:30 Z EIDW 15:25 Z" at bounding box center [310, 131] width 437 height 207
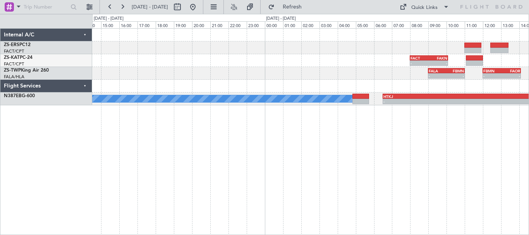
click at [237, 155] on div "- - FACT 08:00 Z FAKN 10:05 Z - - FALA 09:00 Z FBMN 11:00 Z - - FBMN 12:00 Z FA…" at bounding box center [310, 131] width 437 height 207
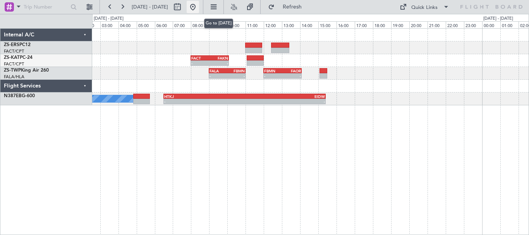
click at [199, 9] on button at bounding box center [193, 7] width 12 height 12
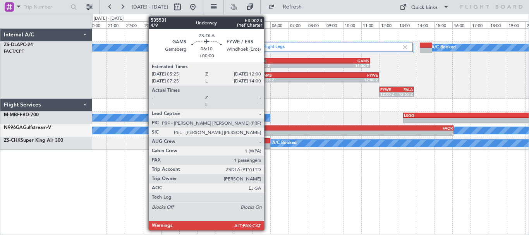
click at [268, 75] on div "GAMS" at bounding box center [289, 75] width 59 height 5
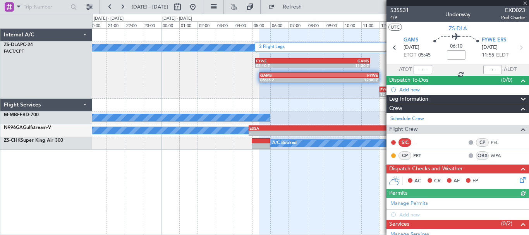
scroll to position [65, 0]
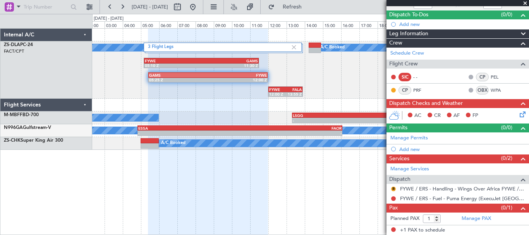
click at [245, 183] on div at bounding box center [208, 132] width 120 height 207
click at [526, 3] on span at bounding box center [525, 3] width 8 height 7
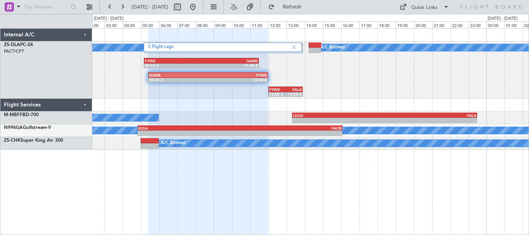
type input "0"
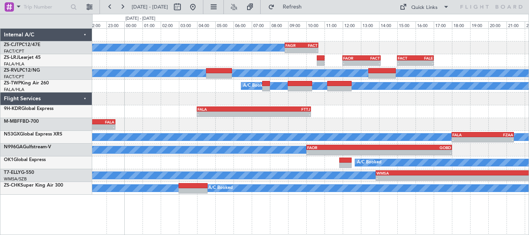
click at [408, 119] on div "A/C Booked - - FAGR 08:50 Z FACT 10:40 Z - - FAOR 12:00 Z FACT 14:05 Z - - FACT…" at bounding box center [310, 112] width 436 height 166
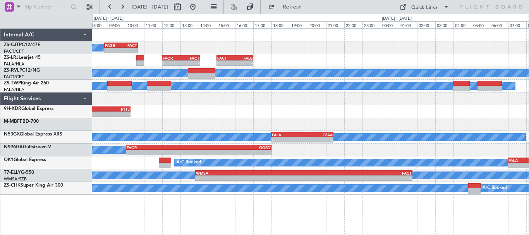
click at [280, 101] on div "A/C Booked - - FAGR 08:50 Z FACT 10:40 Z - - FAOR 12:00 Z FACT 14:05 Z - - FACT…" at bounding box center [310, 112] width 436 height 166
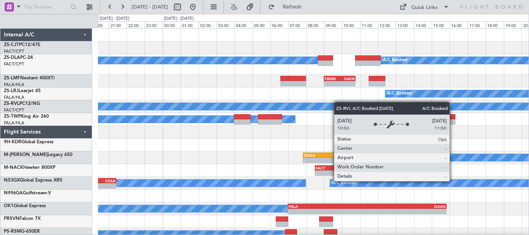
click at [293, 108] on div "A/C Booked" at bounding box center [313, 107] width 1292 height 8
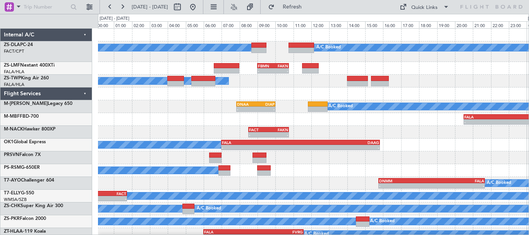
click at [425, 145] on div "A/C Booked A/C Booked - - FBMN 09:00 Z FAKN 10:45 Z A/C Booked A/C Booked - - D…" at bounding box center [313, 135] width 431 height 212
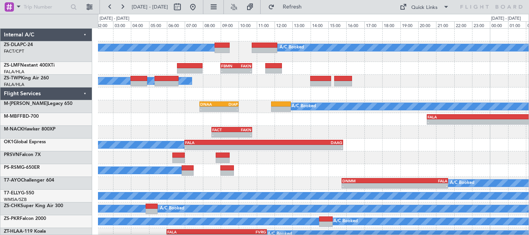
click at [425, 85] on div "A/C Booked A/C Booked" at bounding box center [313, 81] width 431 height 13
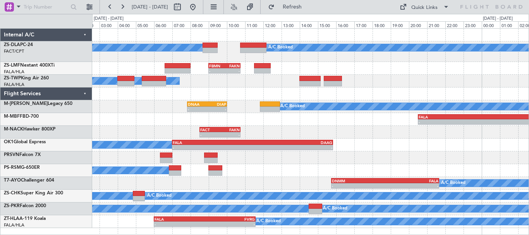
click at [276, 164] on div "A/C Booked - - FAOR 08:30 Z LFPB 18:15 Z" at bounding box center [310, 170] width 436 height 13
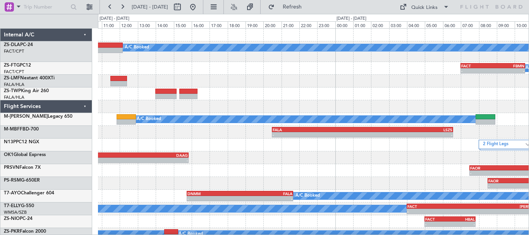
click at [284, 170] on div "A/C Booked A/C Booked A/C Booked - - FACT 07:00 Z FBMN 10:35 Z FBMN 09:00 Z FAK…" at bounding box center [313, 141] width 431 height 225
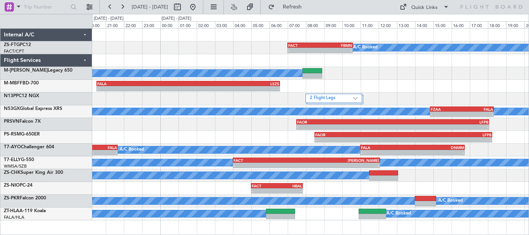
click at [291, 100] on div "A/C Booked - - FACT 07:00 Z FBMN 10:35 Z A/C Booked - - FALA 20:30 Z LSZS 06:35…" at bounding box center [310, 125] width 436 height 192
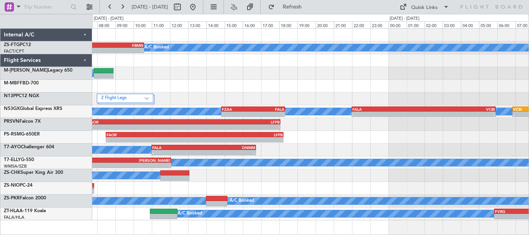
click at [80, 104] on div "A/C Booked - - FACT 07:00 Z FBMN 10:35 Z A/C Booked A/C Booked - - FALA 20:30 Z…" at bounding box center [264, 124] width 529 height 221
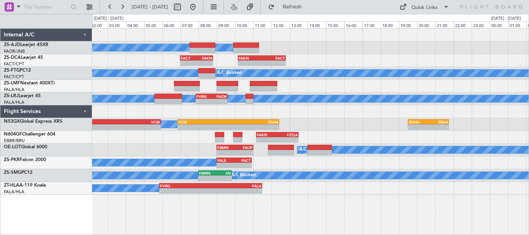
click at [394, 103] on div "A/C Booked A/C Booked A/C Booked - - FACT 07:00 Z FAKN 08:48 Z - - FAKN 10:10 Z…" at bounding box center [310, 112] width 436 height 166
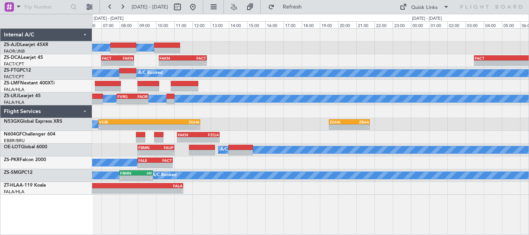
click at [201, 158] on div "A/C Booked A/C Booked A/C Booked - - FACT 07:00 Z FAKN 08:48 Z - - FAKN 10:10 Z…" at bounding box center [310, 112] width 436 height 166
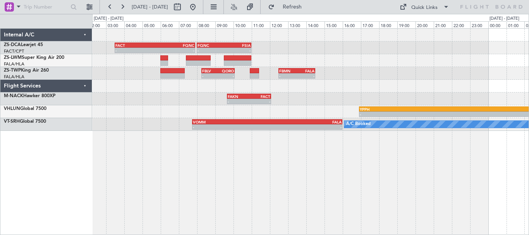
click at [349, 191] on div "FACT 03:30 Z FQNC 07:55 Z - - - - FQNC 08:00 Z FSIA 11:00 Z - - FSIA 05:50 Z FQ…" at bounding box center [310, 131] width 437 height 207
click at [206, 181] on div "FACT 03:30 Z FQNC 07:55 Z - - - - FQNC 08:00 Z FSIA 11:00 Z - - FSIA 05:50 Z FQ…" at bounding box center [310, 131] width 437 height 207
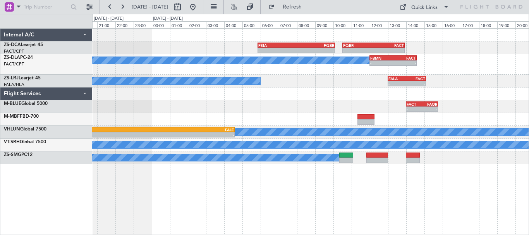
click at [369, 200] on div "- - FSIA 05:50 Z FQBR 10:05 Z - - FQBR 10:30 Z FACT 13:55 Z A/C Booked - - FBMN…" at bounding box center [310, 131] width 437 height 207
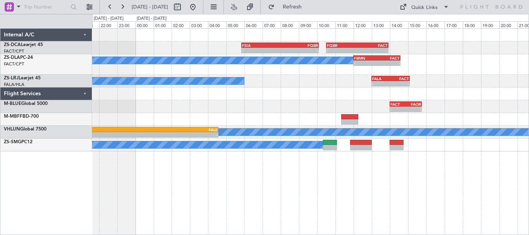
click at [470, 192] on div "- - FSIA 05:50 Z FQBR 10:05 Z - - FQBR 10:30 Z FACT 13:55 Z A/C Booked - - FBMN…" at bounding box center [310, 131] width 437 height 207
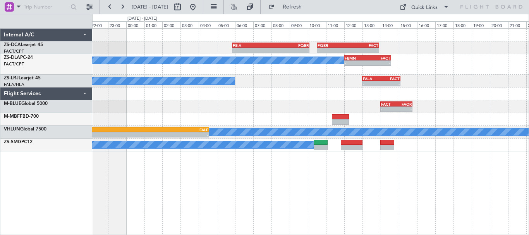
click at [461, 182] on div "- - FSIA 05:50 Z FQBR 10:05 Z - - FQBR 10:30 Z FACT 13:55 Z A/C Booked - - FBMN…" at bounding box center [310, 131] width 437 height 207
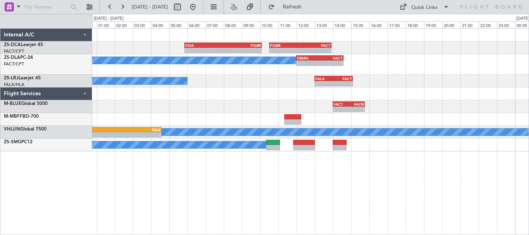
click at [402, 177] on div "- - FSIA 05:50 Z FQBR 10:05 Z - - FQBR 10:30 Z FACT 13:55 Z A/C Booked - - FBMN…" at bounding box center [310, 131] width 437 height 207
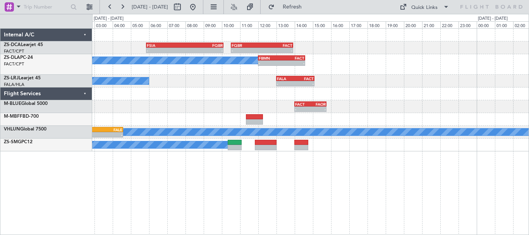
click at [283, 210] on div "- - FSIA 05:50 Z FQBR 10:05 Z - - FQBR 10:30 Z FACT 13:55 Z A/C Booked - - FBMN…" at bounding box center [310, 131] width 437 height 207
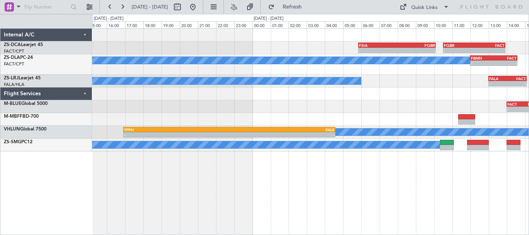
click at [508, 165] on div "- - FSIA 05:50 Z FQBR 10:05 Z - - FQBR 10:30 Z FACT 13:55 Z FQNC 08:00 Z FSIA 1…" at bounding box center [310, 131] width 437 height 207
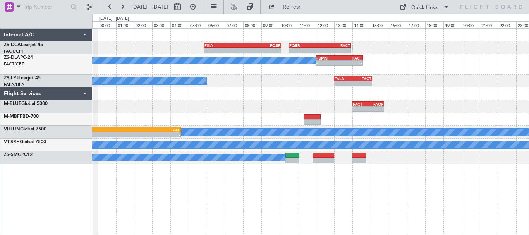
click at [290, 188] on div "- - FSIA 05:50 Z FQBR 10:05 Z - - FQBR 10:30 Z FACT 13:55 Z A/C Booked - - FBMN…" at bounding box center [310, 131] width 437 height 207
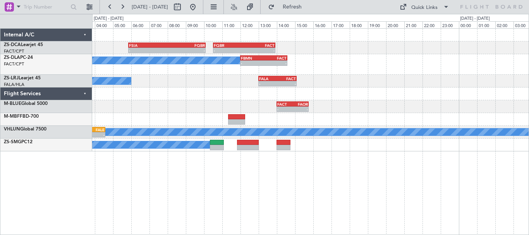
click at [165, 178] on div "- - FSIA 05:50 Z FQBR 10:05 Z - - FQBR 10:30 Z FACT 13:55 Z A/C Booked - - FBMN…" at bounding box center [310, 131] width 437 height 207
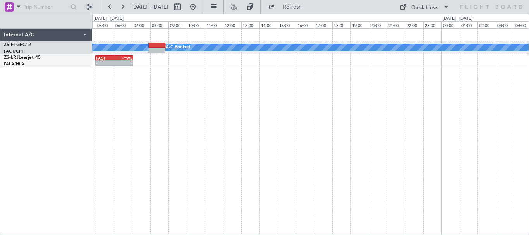
click at [232, 162] on div "A/C Booked A/C Booked - - FACT 05:00 Z FYWE 07:05 Z" at bounding box center [310, 131] width 437 height 207
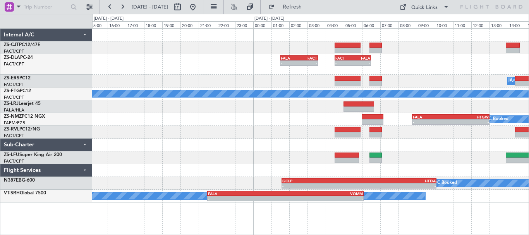
click at [295, 113] on div "FALA 08:45 Z HTGW 13:00 Z - - A/C Booked" at bounding box center [310, 119] width 436 height 13
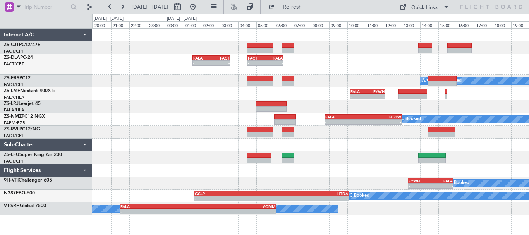
click at [414, 235] on html "[DATE] - [DATE] Refresh Quick Links - - FALA 01:30 Z FACT 03:35 Z - - FACT 04:3…" at bounding box center [264, 117] width 529 height 235
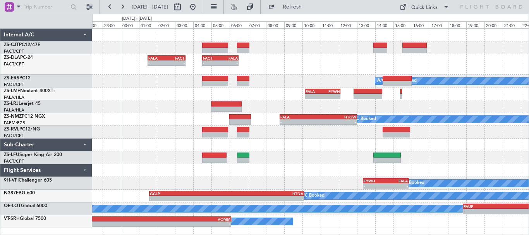
click at [342, 158] on div "- - FALA 01:30 Z FACT 03:35 Z - - FACT 04:30 Z FALA 06:30 Z A/C Booked A/C Book…" at bounding box center [310, 128] width 436 height 199
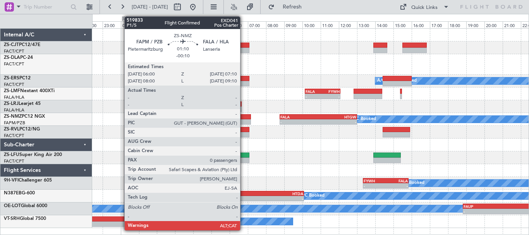
click at [244, 118] on div at bounding box center [239, 116] width 21 height 5
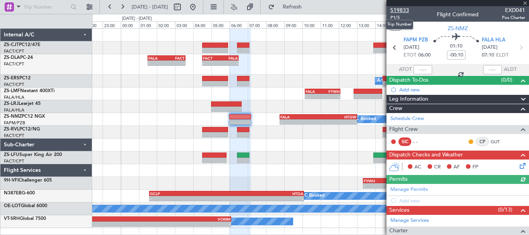
click at [398, 12] on span "519833" at bounding box center [399, 10] width 19 height 8
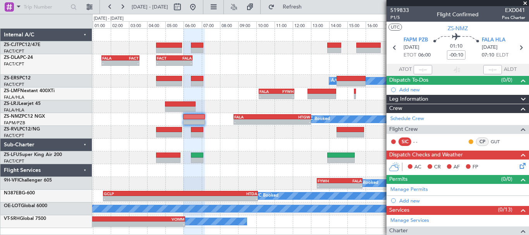
click at [248, 182] on div "- - FALA 01:30 Z FACT 03:35 Z - - FACT 04:30 Z FALA 06:30 Z A/C Booked A/C Book…" at bounding box center [310, 128] width 436 height 199
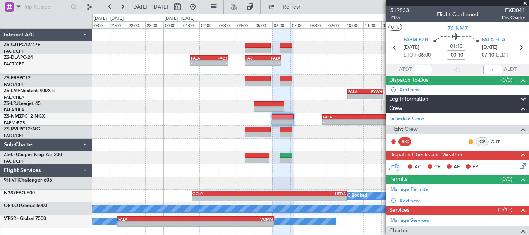
click at [228, 89] on div "- - FALA 01:30 Z FACT 03:35 Z - - FACT 04:30 Z FALA 06:30 Z A/C Booked A/C Book…" at bounding box center [310, 128] width 436 height 199
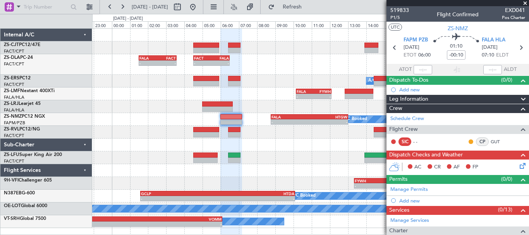
click at [291, 77] on div "A/C Booked A/C Booked" at bounding box center [310, 81] width 436 height 13
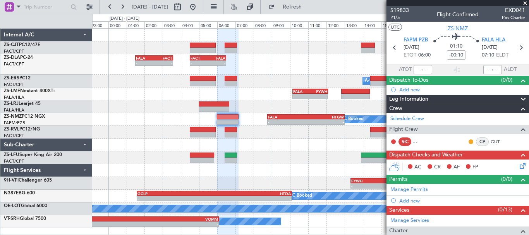
click at [252, 74] on div "- - FALA 01:30 Z FACT 03:35 Z - - FACT 04:30 Z FALA 06:30 Z" at bounding box center [310, 64] width 436 height 21
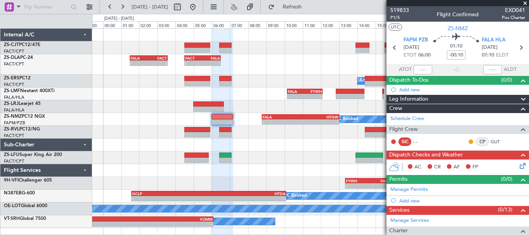
click at [265, 73] on div "- - FALA 01:30 Z FACT 03:35 Z - - FACT 04:30 Z FALA 06:30 Z" at bounding box center [310, 64] width 436 height 21
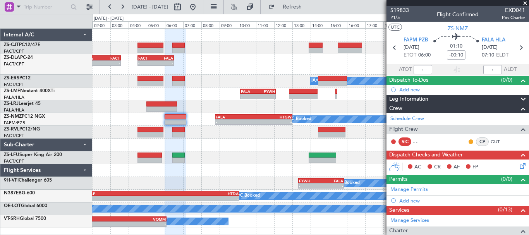
click at [268, 62] on div "- - FALA 01:30 Z FACT 03:35 Z - - FACT 04:30 Z FALA 06:30 Z" at bounding box center [310, 64] width 436 height 21
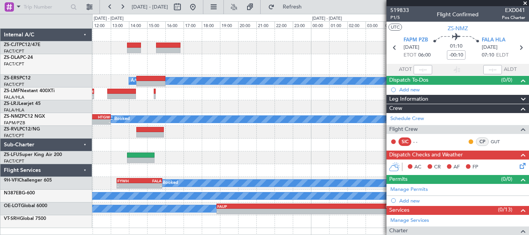
click at [114, 81] on div "- - FACT 04:30 Z FALA 06:30 Z A/C Booked A/C Booked A/C Booked A/C Booked - - F…" at bounding box center [310, 128] width 436 height 199
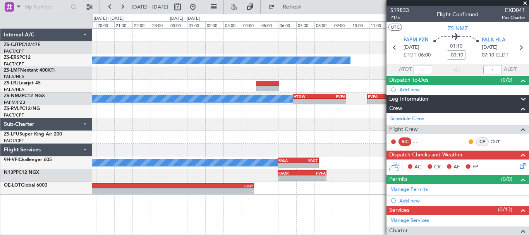
click at [210, 144] on div "A/C Booked A/C Booked A/C Booked A/C Booked A/C Booked - - HTGW 06:50 Z FVFA 09…" at bounding box center [310, 112] width 436 height 166
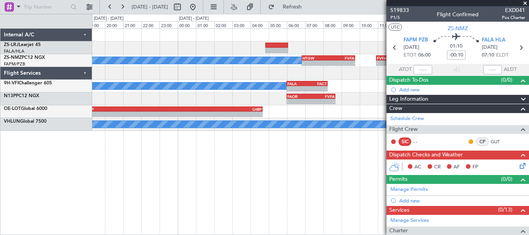
click at [277, 161] on div "A/C Booked - - HTGW 06:50 Z FVFA 09:45 Z - - FVFA 10:55 Z FALA 12:55 Z A/C Book…" at bounding box center [310, 131] width 437 height 207
